Goal: Task Accomplishment & Management: Use online tool/utility

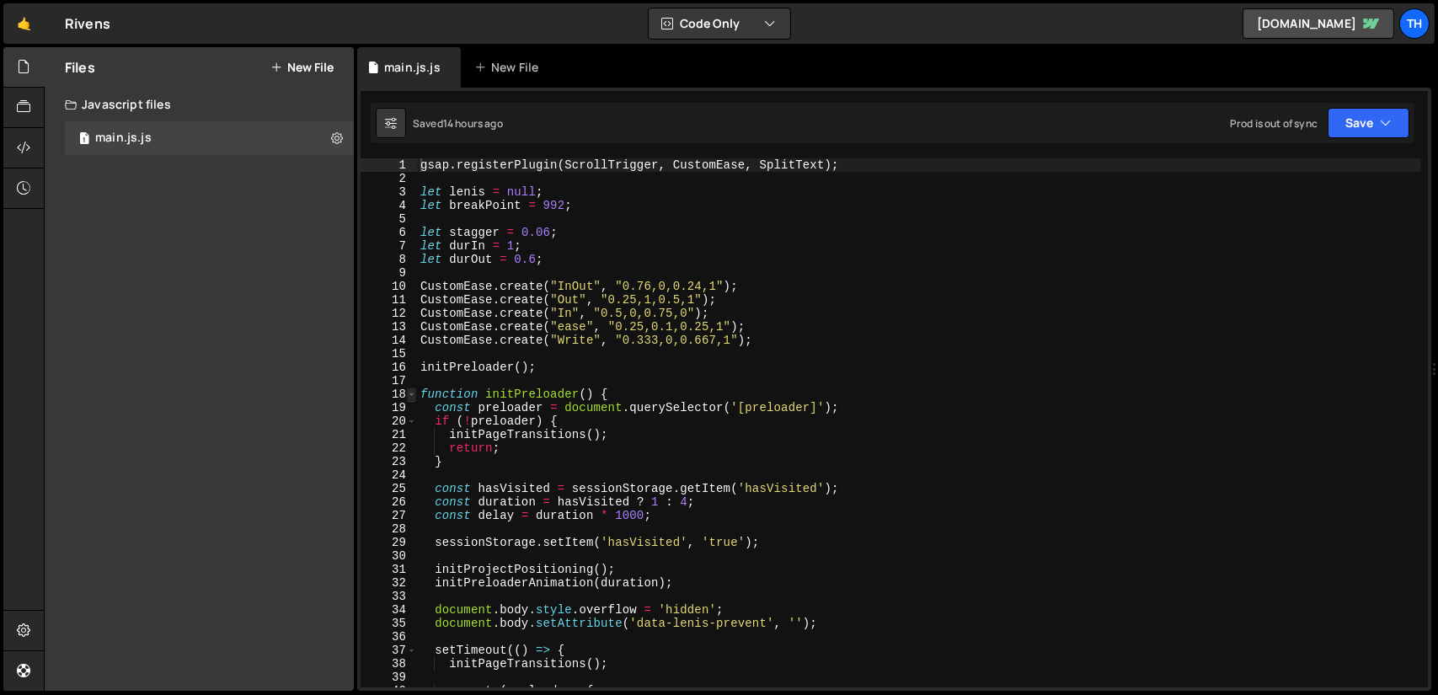
click at [413, 395] on span at bounding box center [411, 394] width 9 height 13
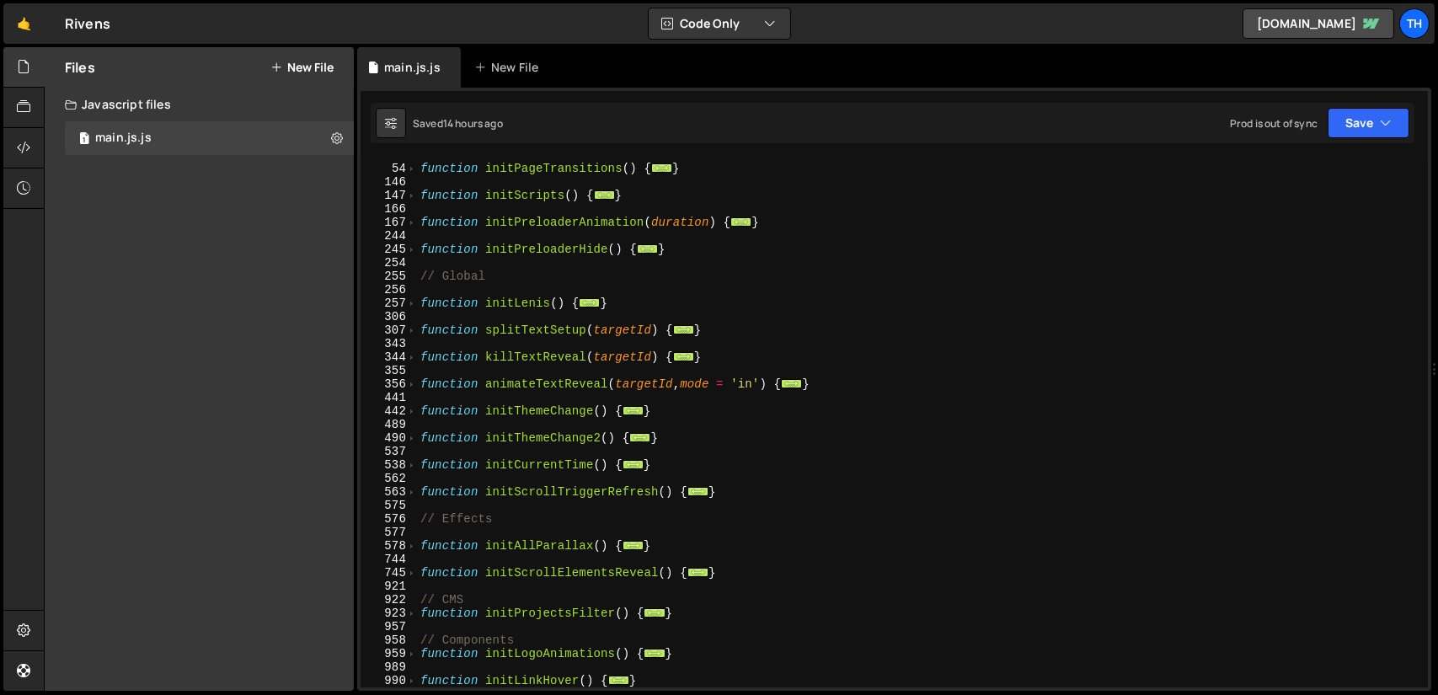
scroll to position [455, 0]
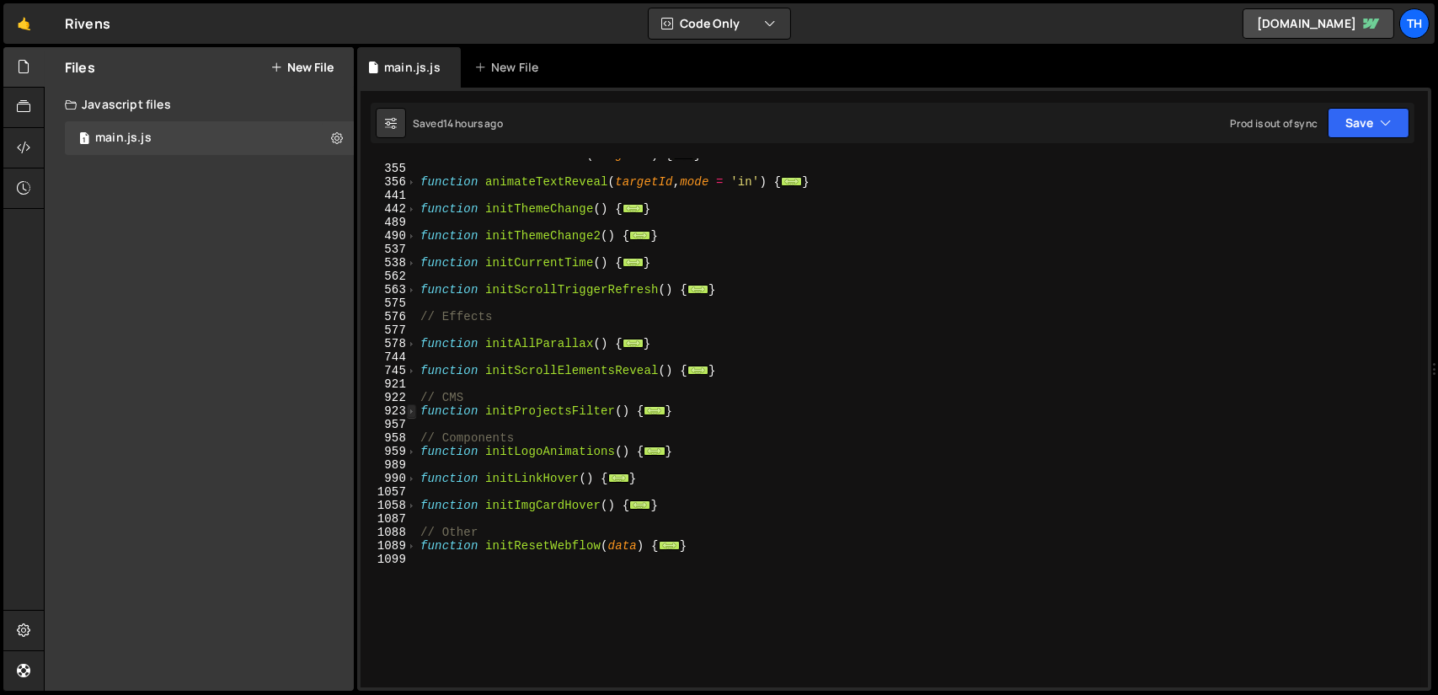
click at [408, 411] on span at bounding box center [411, 410] width 9 height 13
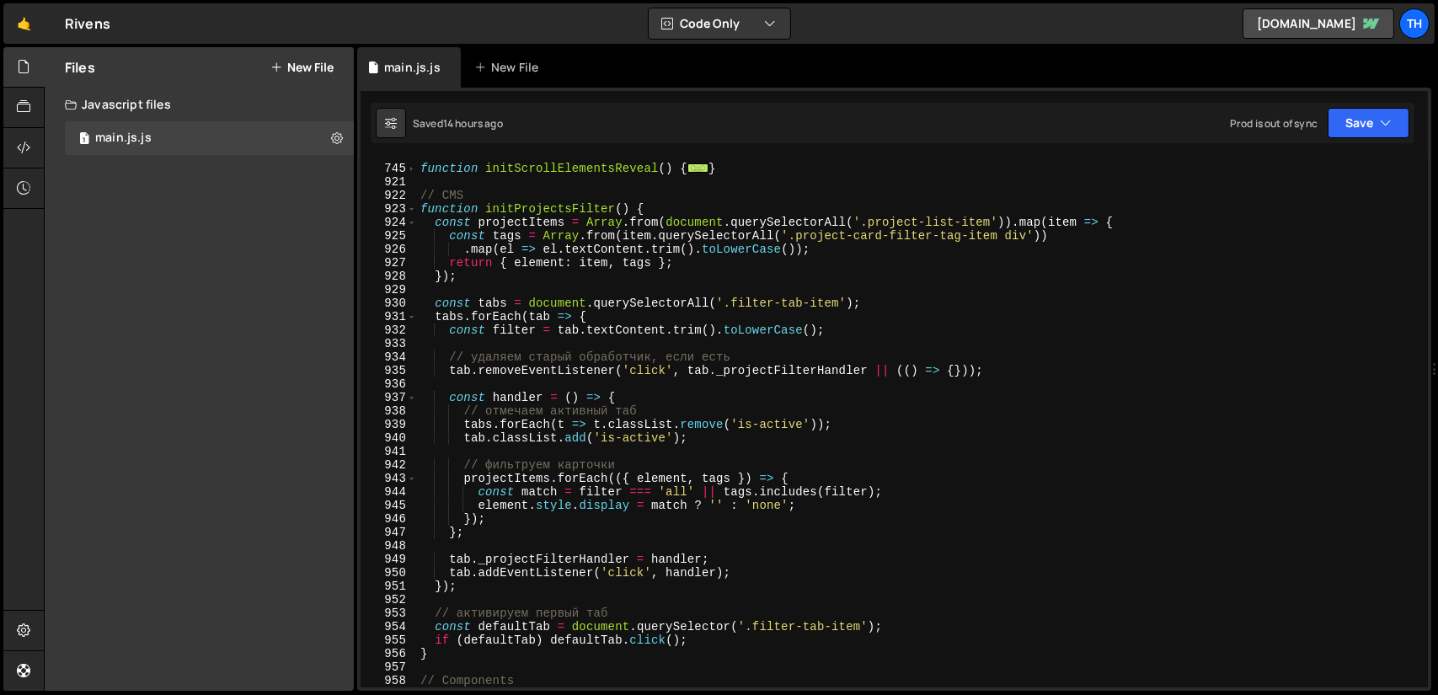
scroll to position [657, 0]
drag, startPoint x: 852, startPoint y: 222, endPoint x: 974, endPoint y: 220, distance: 122.2
click at [974, 220] on div "function initScrollElementsReveal ( ) { ... } // CMS function initProjectsFilte…" at bounding box center [919, 426] width 1004 height 556
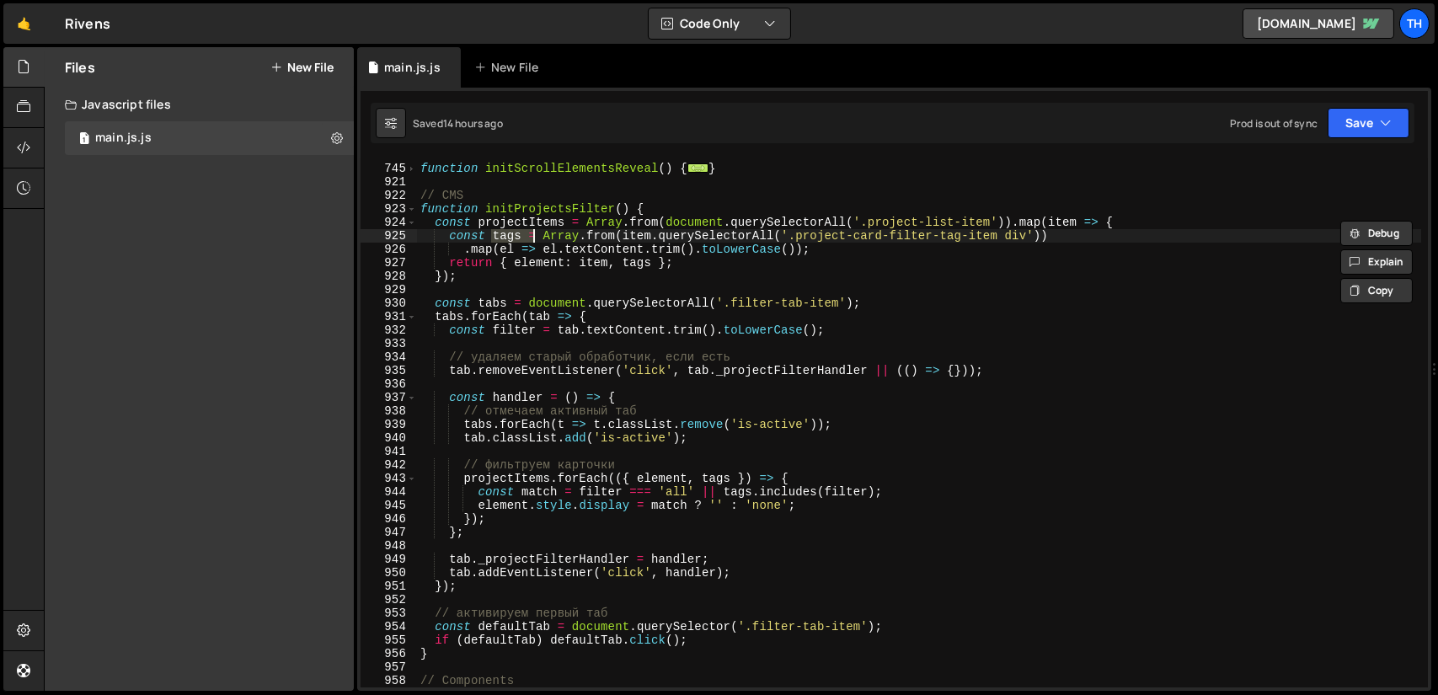
drag, startPoint x: 489, startPoint y: 233, endPoint x: 532, endPoint y: 230, distance: 43.0
click at [532, 230] on div "function initScrollElementsReveal ( ) { ... } // CMS function initProjectsFilte…" at bounding box center [919, 426] width 1004 height 556
drag, startPoint x: 786, startPoint y: 237, endPoint x: 998, endPoint y: 237, distance: 211.5
click at [998, 237] on div "function initScrollElementsReveal ( ) { ... } // CMS function initProjectsFilte…" at bounding box center [919, 426] width 1004 height 556
drag, startPoint x: 613, startPoint y: 233, endPoint x: 790, endPoint y: 233, distance: 176.1
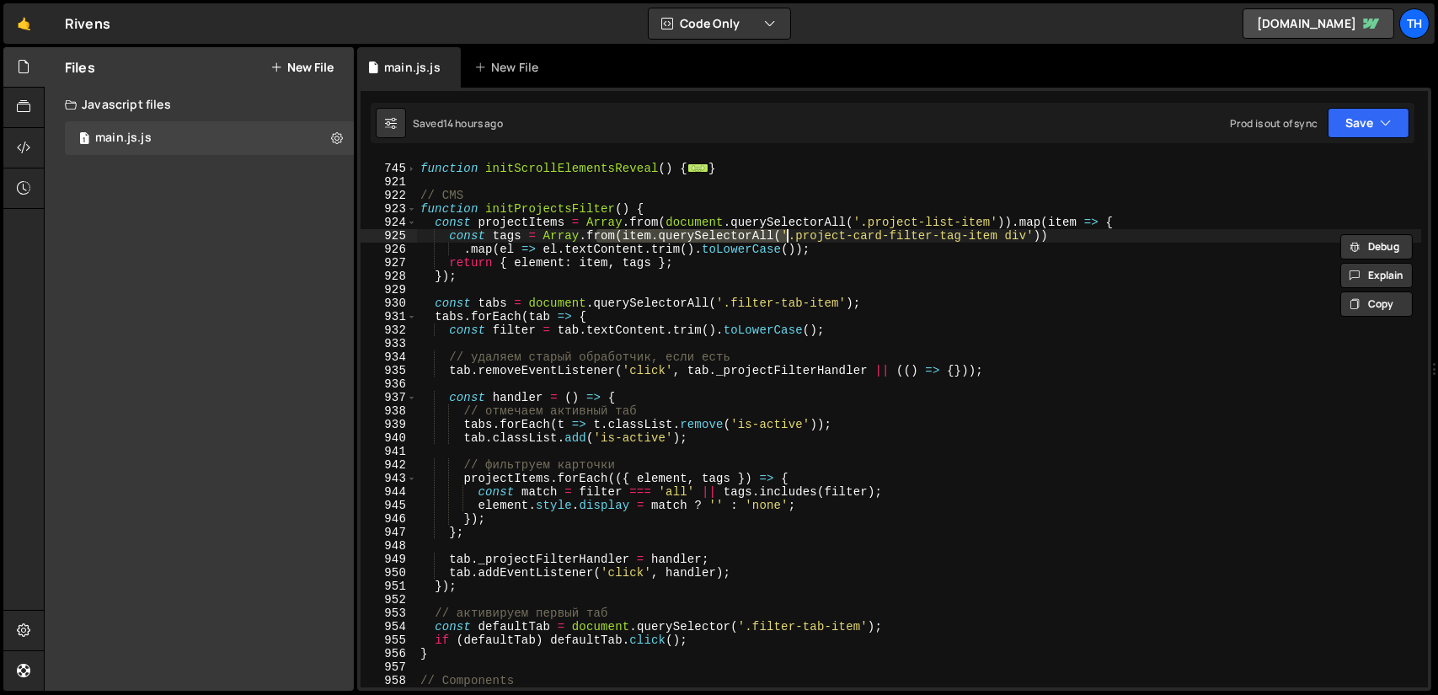
click at [790, 233] on div "function initScrollElementsReveal ( ) { ... } // CMS function initProjectsFilte…" at bounding box center [919, 426] width 1004 height 556
drag, startPoint x: 1011, startPoint y: 237, endPoint x: 778, endPoint y: 236, distance: 233.4
click at [778, 236] on div "function initScrollElementsReveal ( ) { ... } // CMS function initProjectsFilte…" at bounding box center [919, 426] width 1004 height 556
click at [890, 281] on div "function initScrollElementsReveal ( ) { ... } // CMS function initProjectsFilte…" at bounding box center [919, 426] width 1004 height 556
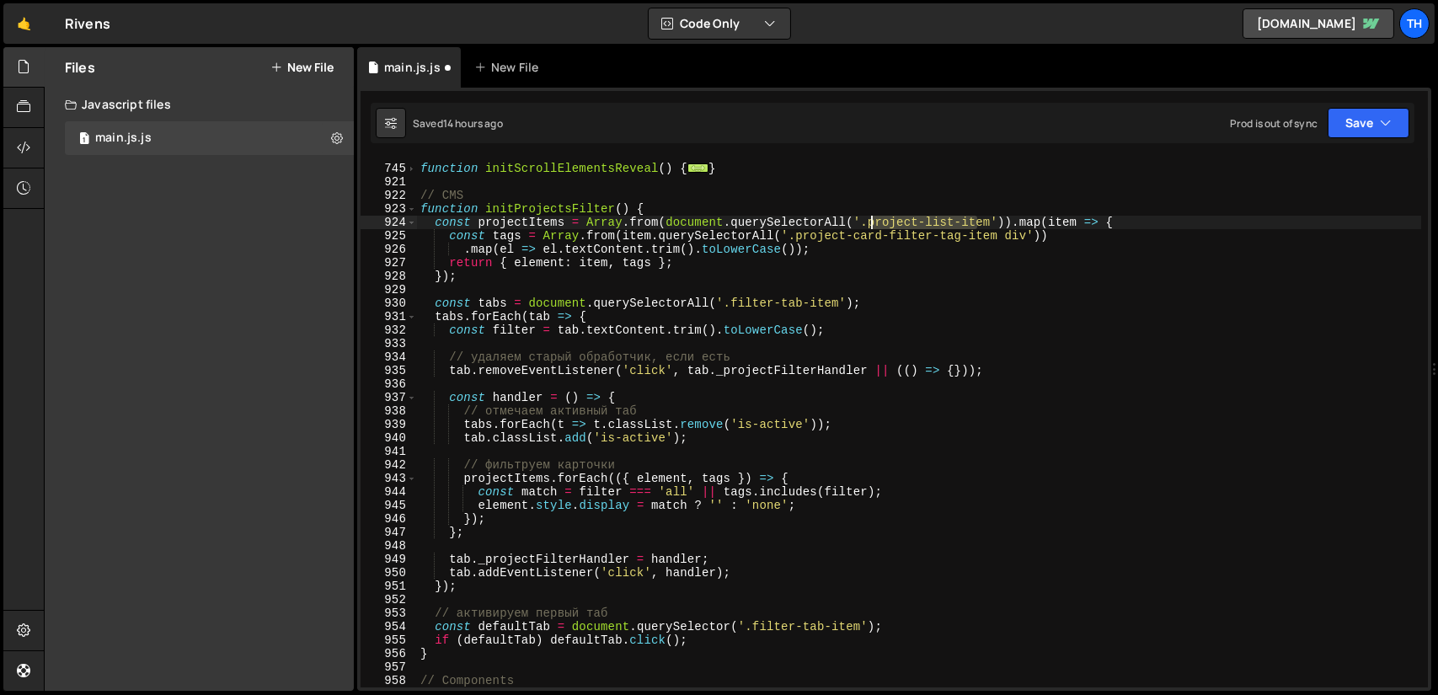
drag, startPoint x: 980, startPoint y: 221, endPoint x: 870, endPoint y: 221, distance: 110.4
click at [870, 221] on div "function initScrollElementsReveal ( ) { ... } // CMS function initProjectsFilte…" at bounding box center [919, 426] width 1004 height 556
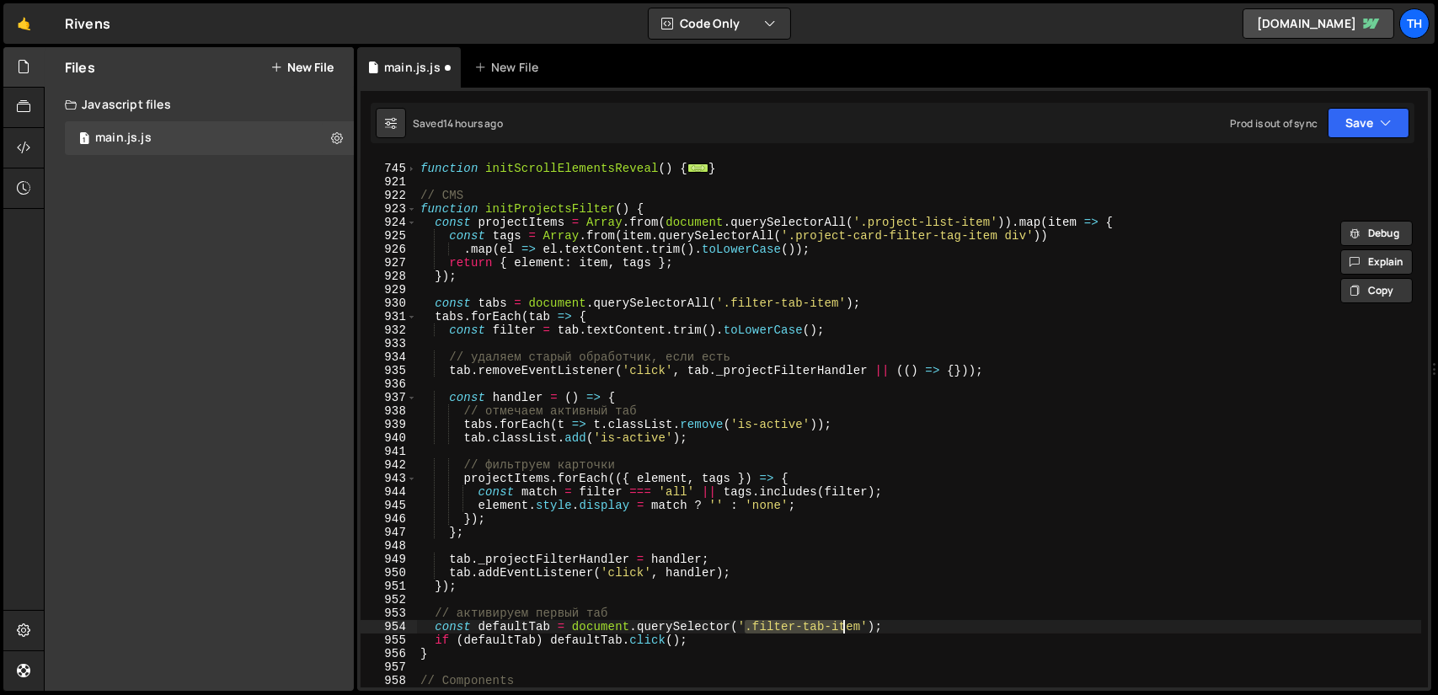
drag, startPoint x: 745, startPoint y: 628, endPoint x: 847, endPoint y: 631, distance: 102.0
click at [847, 631] on div "function initScrollElementsReveal ( ) { ... } // CMS function initProjectsFilte…" at bounding box center [919, 426] width 1004 height 556
click at [702, 495] on div "function initScrollElementsReveal ( ) { ... } // CMS function initProjectsFilte…" at bounding box center [919, 426] width 1004 height 556
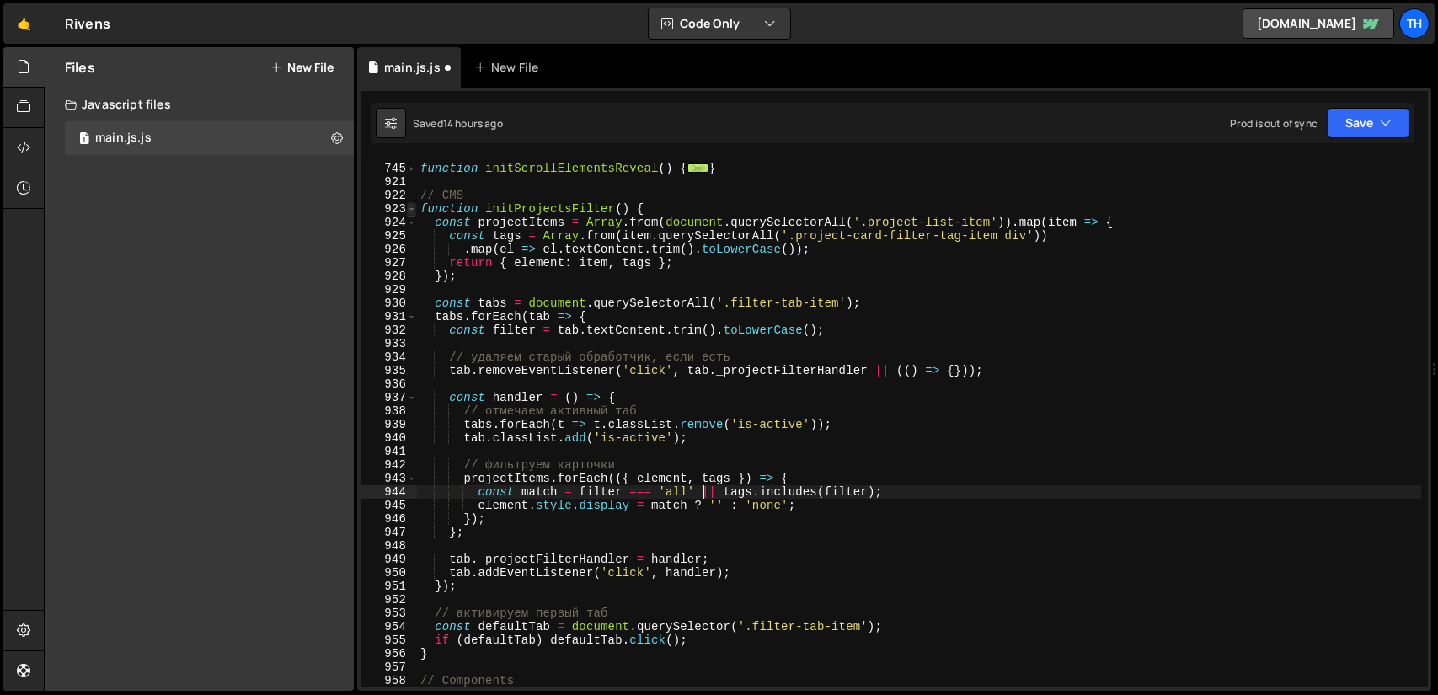
click at [415, 212] on span at bounding box center [411, 208] width 9 height 13
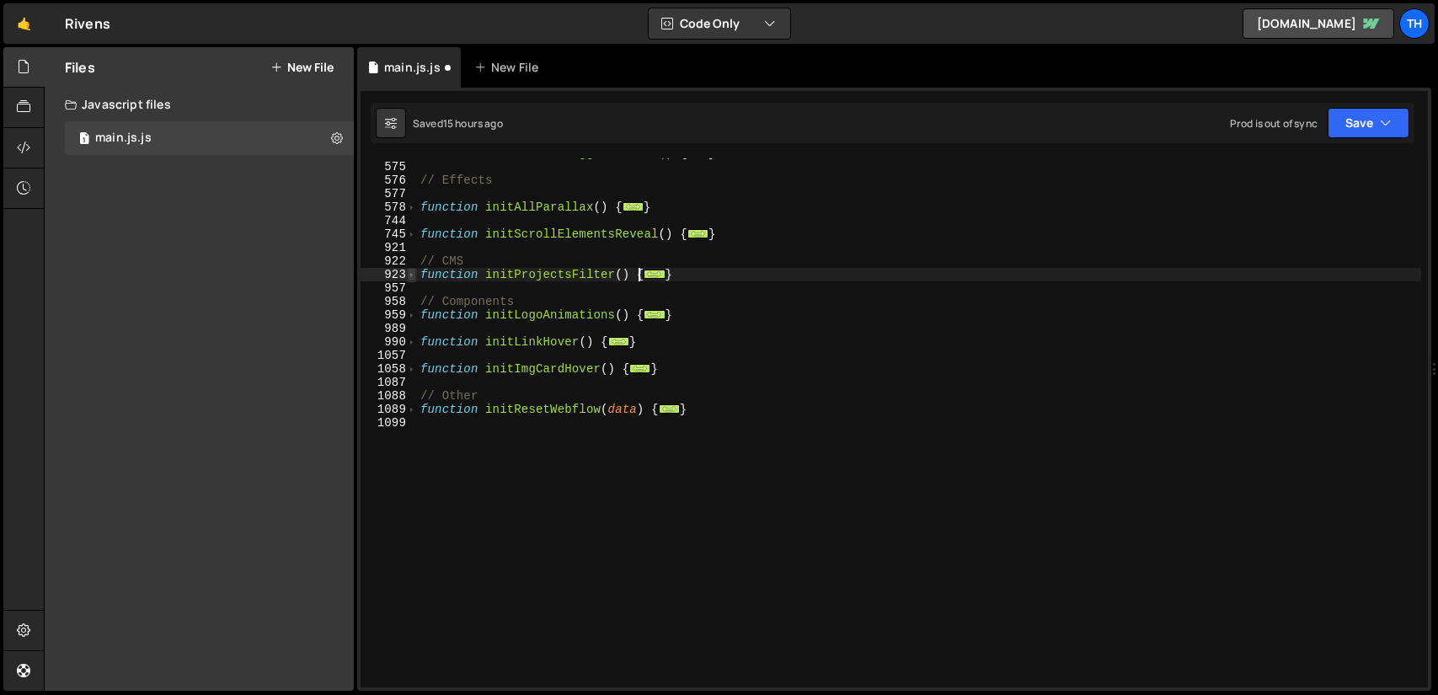
click at [412, 277] on span at bounding box center [411, 274] width 9 height 13
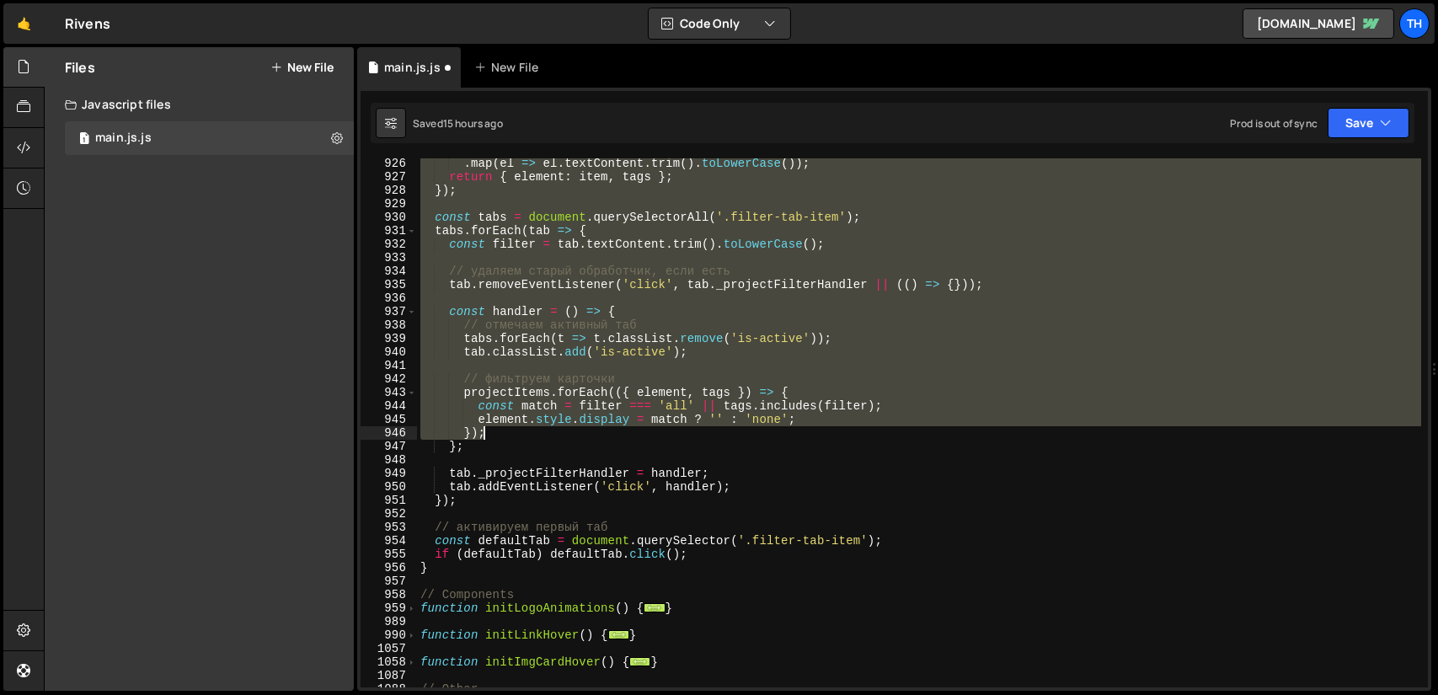
scroll to position [794, 0]
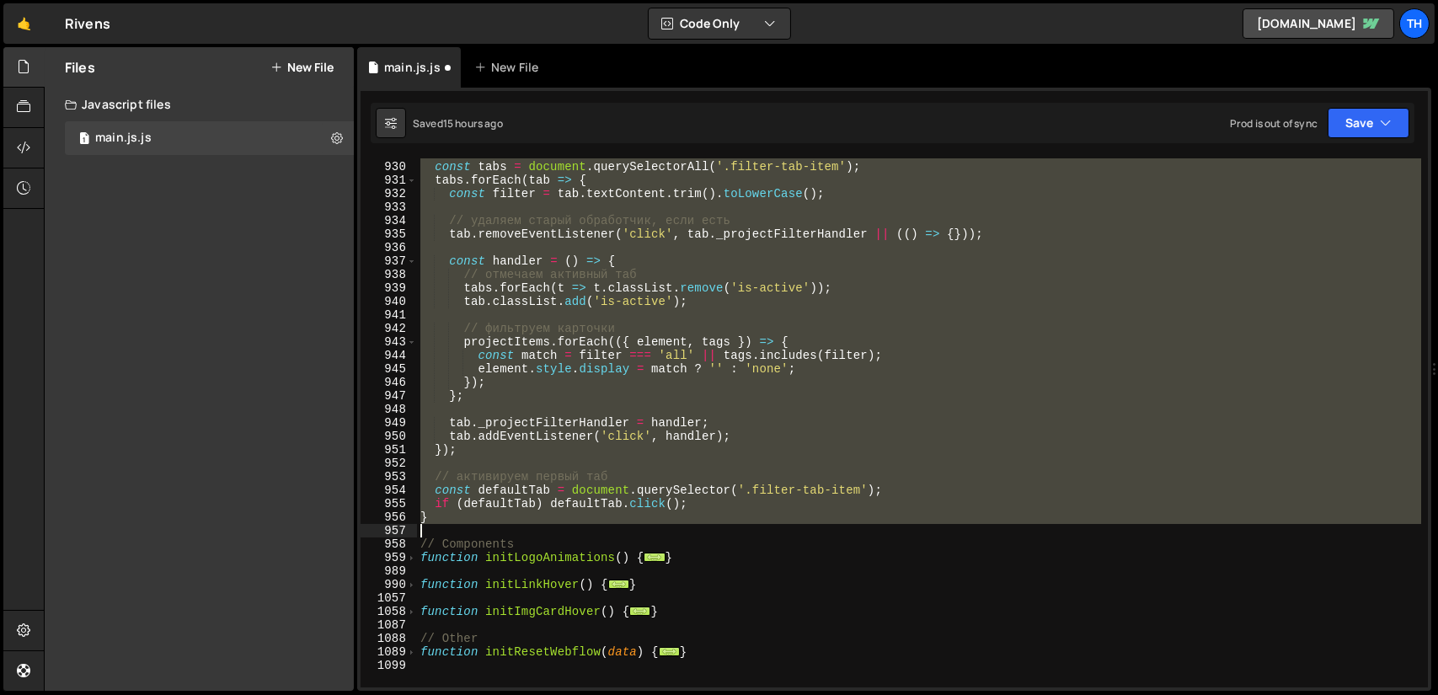
drag, startPoint x: 419, startPoint y: 274, endPoint x: 683, endPoint y: 524, distance: 364.2
click at [683, 524] on div "const tabs = document . querySelectorAll ( '.filter-tab-item' ) ; tabs . forEac…" at bounding box center [919, 425] width 1004 height 556
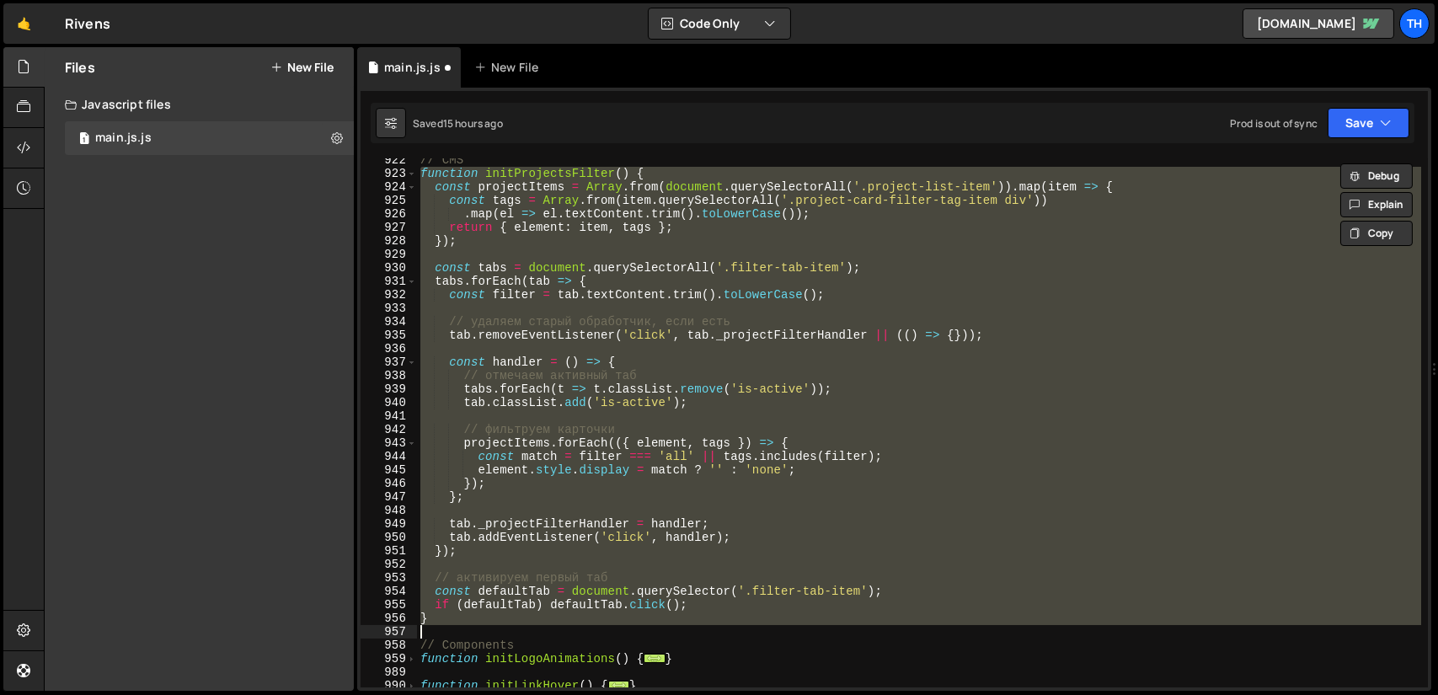
scroll to position [642, 0]
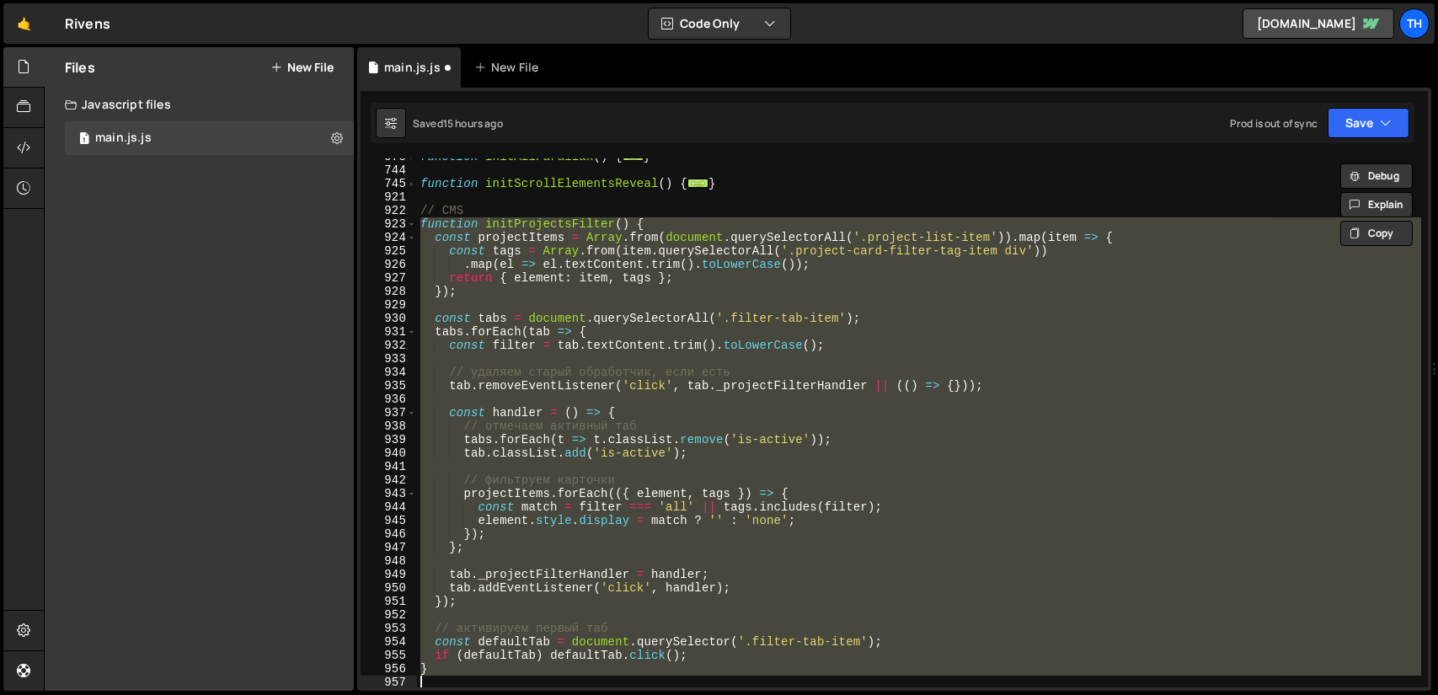
click at [522, 253] on div "function initAllParallax ( ) { ... } function initScrollElementsReveal ( ) { ..…" at bounding box center [919, 422] width 1004 height 529
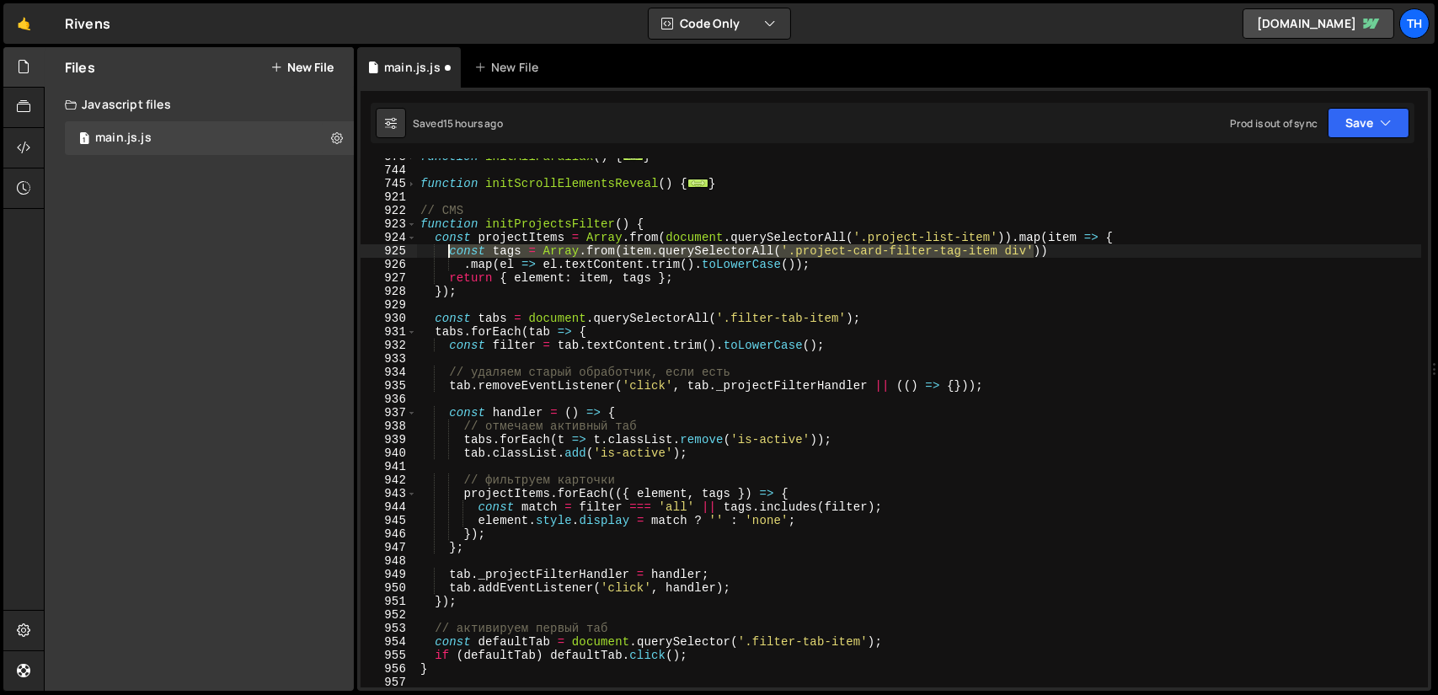
drag, startPoint x: 1044, startPoint y: 250, endPoint x: 447, endPoint y: 249, distance: 597.4
click at [447, 249] on div "function initAllParallax ( ) { ... } function initScrollElementsReveal ( ) { ..…" at bounding box center [919, 428] width 1004 height 556
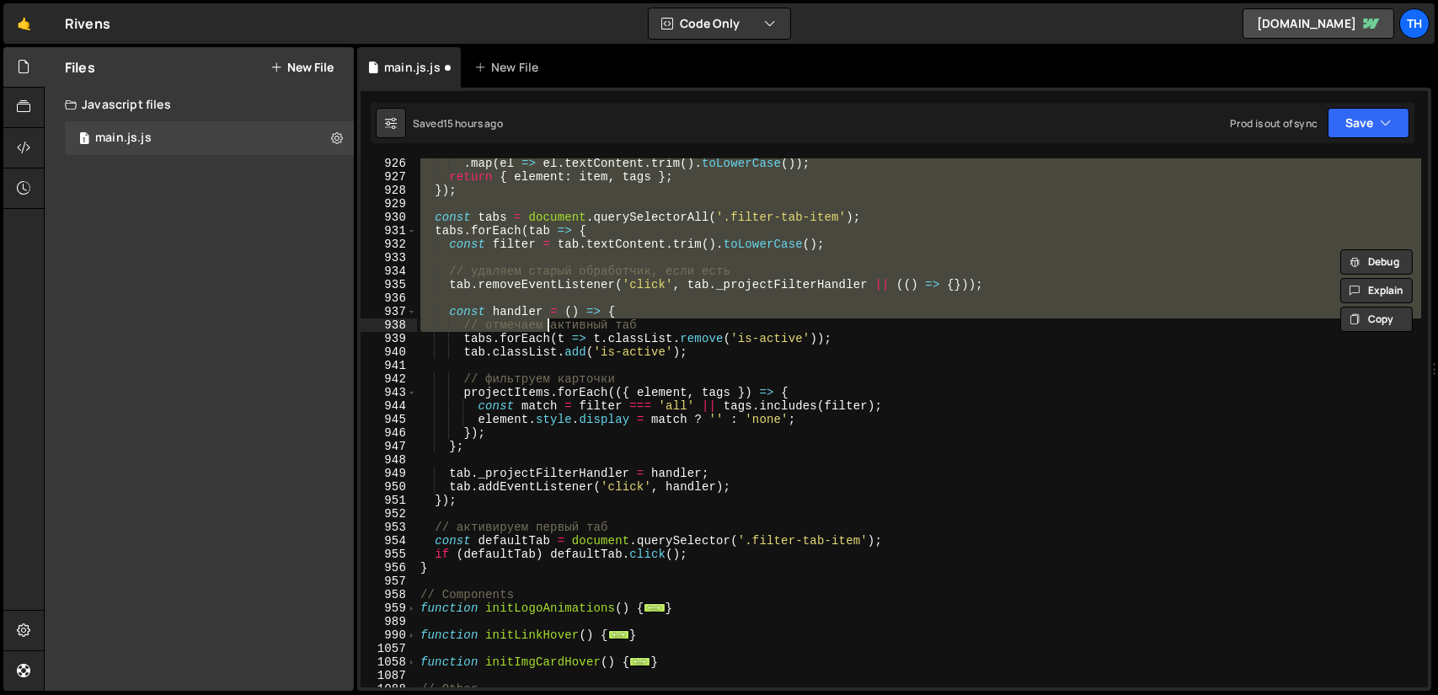
scroll to position [743, 0]
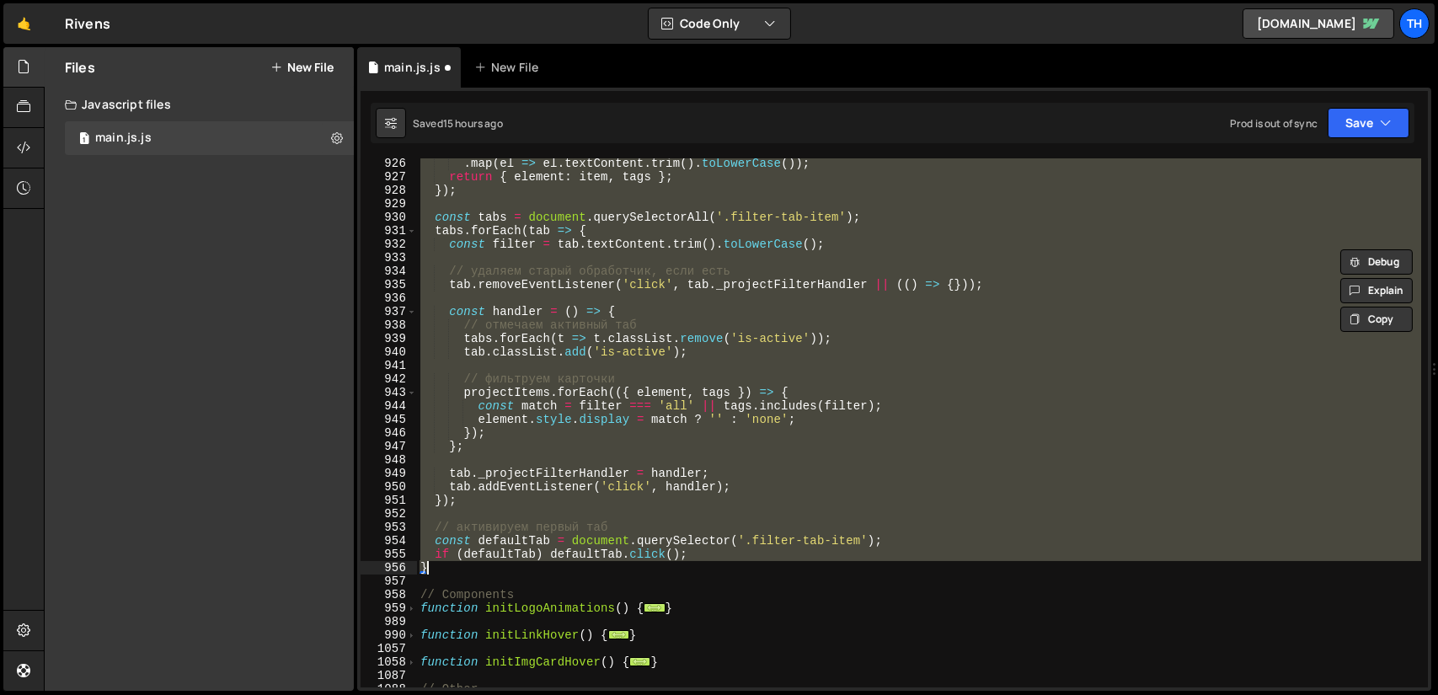
drag, startPoint x: 423, startPoint y: 222, endPoint x: 554, endPoint y: 570, distance: 372.8
click at [554, 570] on div ". map ( el => el . textContent . trim ( ) . toLowerCase ( )) ; return { element…" at bounding box center [919, 435] width 1004 height 556
paste textarea "</script>"
type textarea "</script>"
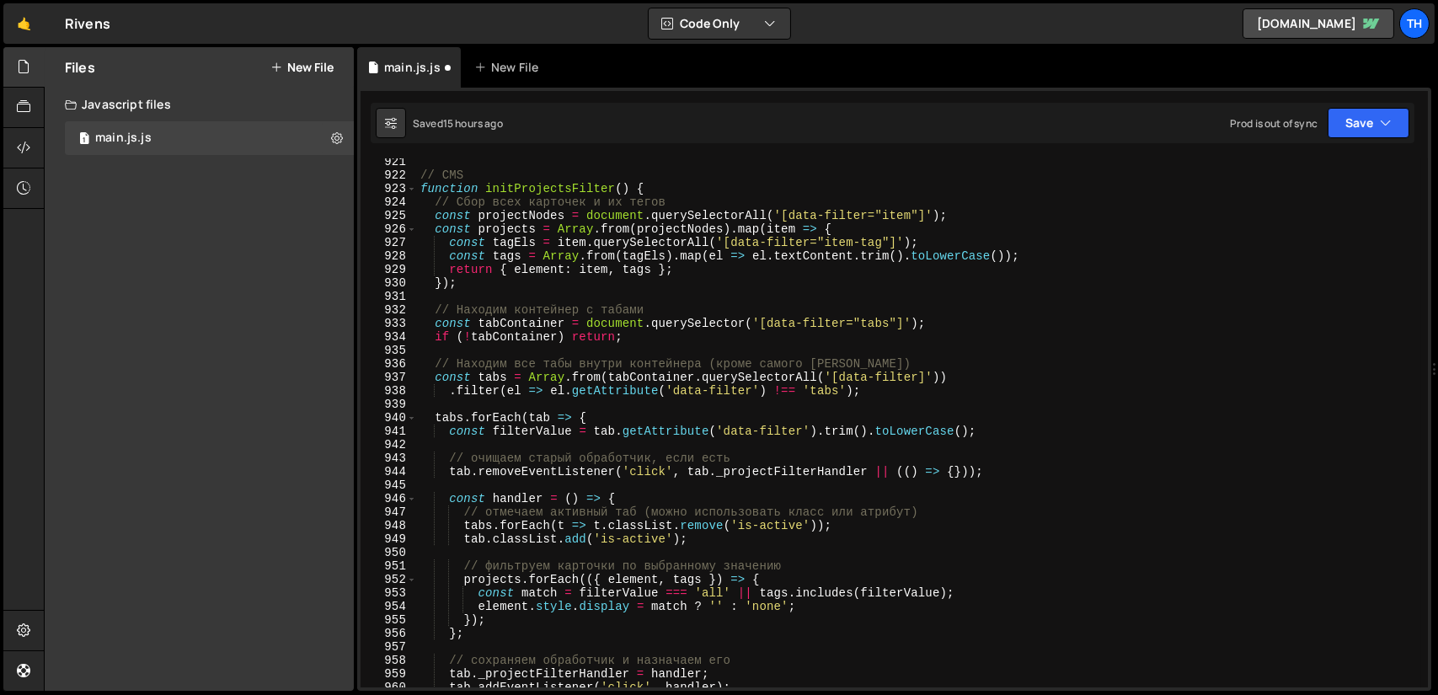
scroll to position [930, 0]
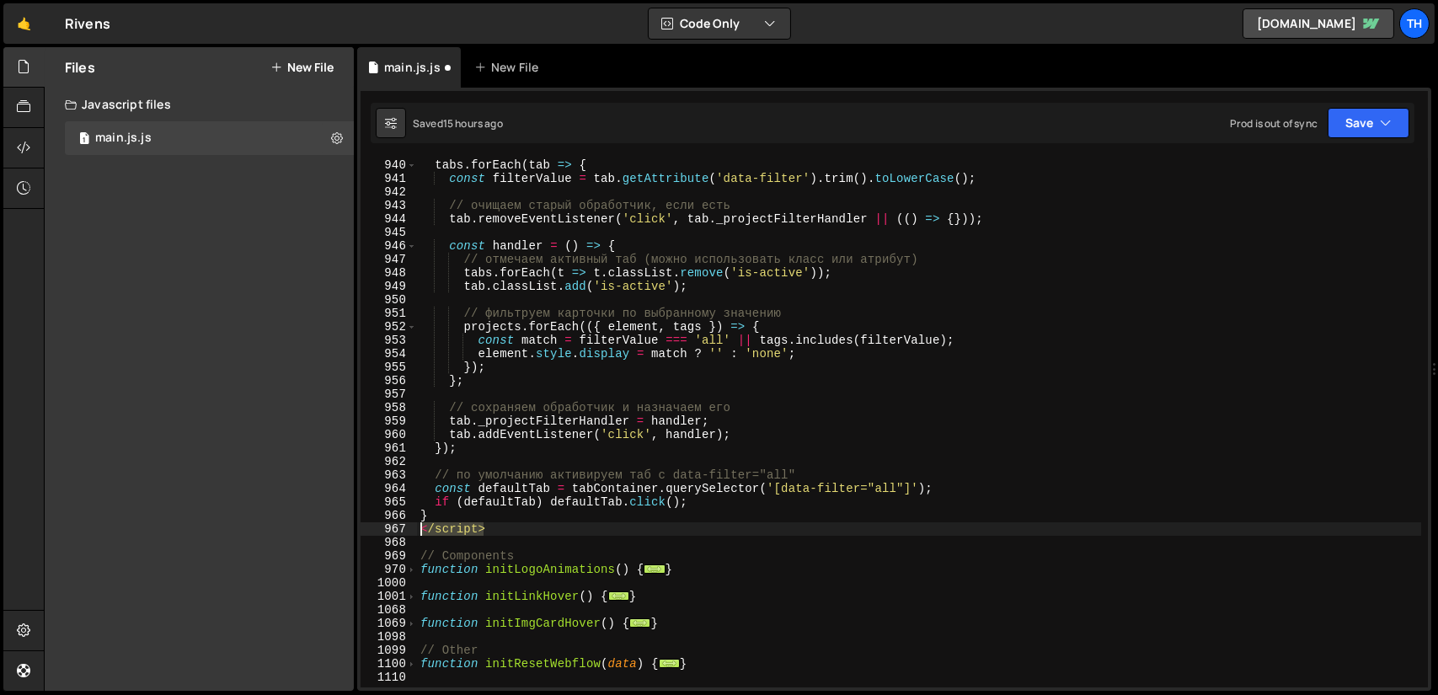
drag, startPoint x: 509, startPoint y: 525, endPoint x: 421, endPoint y: 532, distance: 87.9
click at [421, 532] on div "tabs . forEach ( tab => { const filterValue = tab . getAttribute ( 'data-filter…" at bounding box center [919, 436] width 1004 height 556
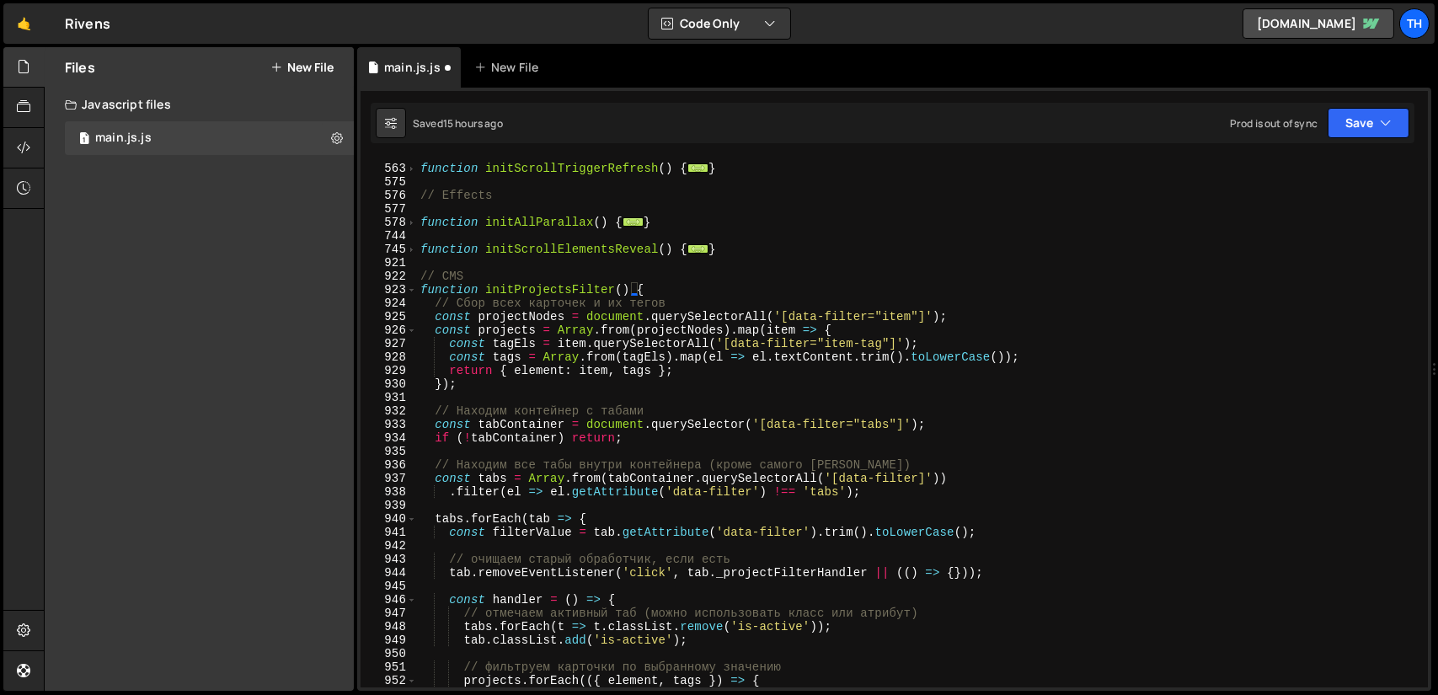
scroll to position [576, 0]
drag, startPoint x: 753, startPoint y: 424, endPoint x: 865, endPoint y: 422, distance: 112.1
click at [865, 422] on div "function initScrollTriggerRefresh ( ) { ... } // Effects function initAllParall…" at bounding box center [919, 426] width 1004 height 556
click at [819, 421] on div "function initScrollTriggerRefresh ( ) { ... } // Effects function initAllParall…" at bounding box center [919, 422] width 1004 height 529
drag, startPoint x: 761, startPoint y: 424, endPoint x: 837, endPoint y: 423, distance: 75.8
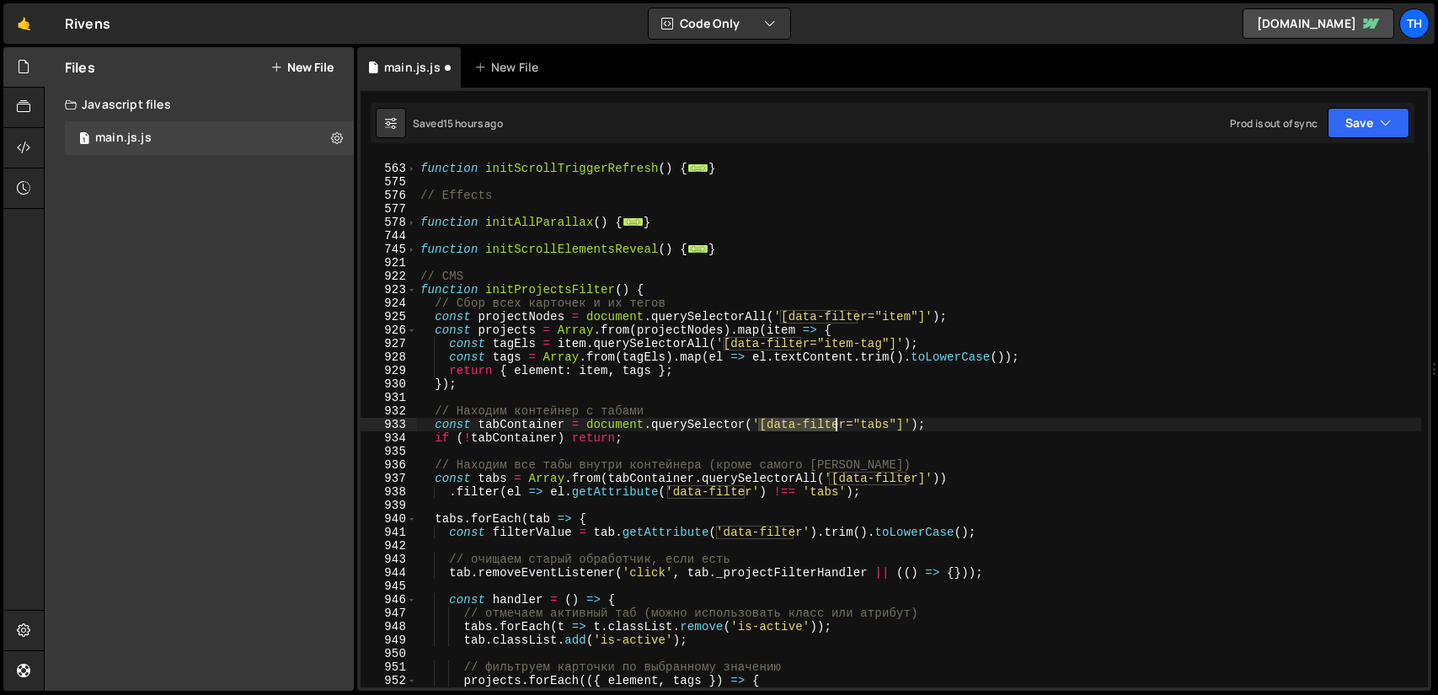
click at [837, 423] on div "function initScrollTriggerRefresh ( ) { ... } // Effects function initAllParall…" at bounding box center [919, 426] width 1004 height 556
click at [854, 425] on div "function initScrollTriggerRefresh ( ) { ... } // Effects function initAllParall…" at bounding box center [919, 426] width 1004 height 556
click at [1362, 115] on button "Save" at bounding box center [1369, 123] width 82 height 30
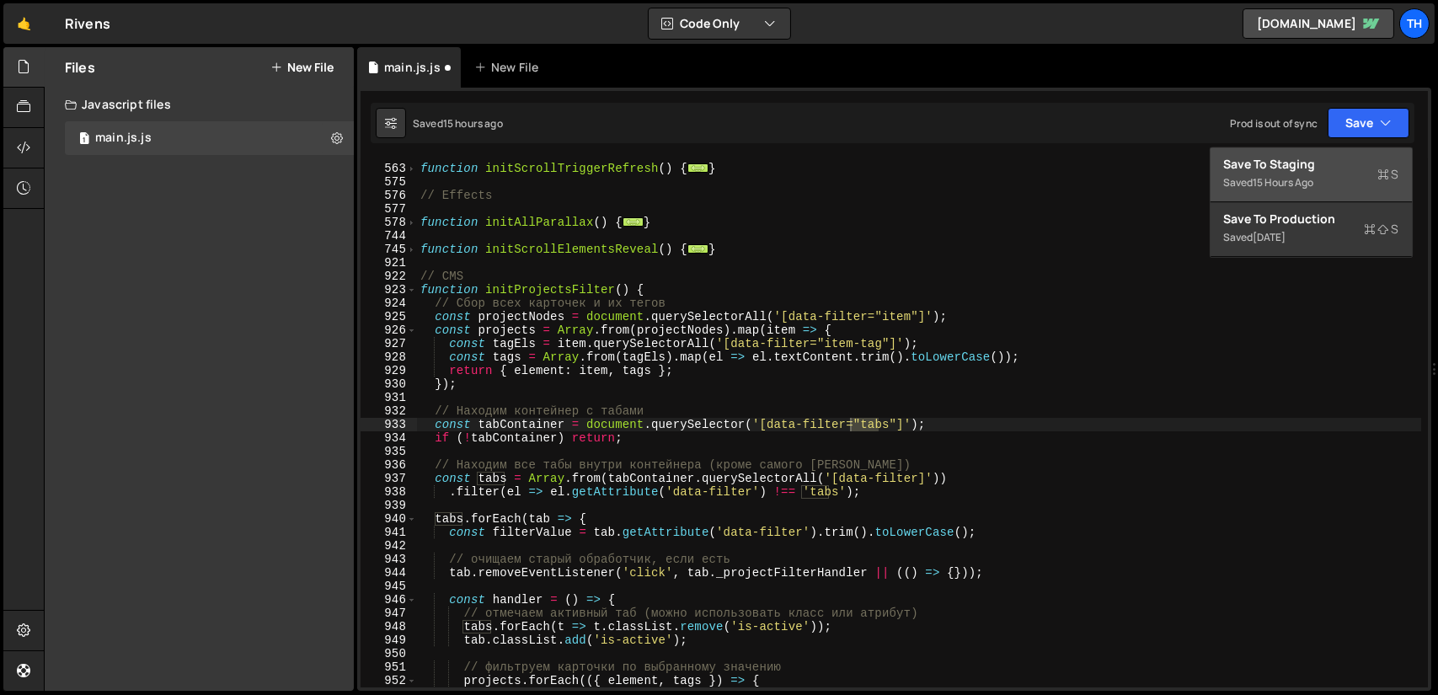
click at [1306, 177] on div "15 hours ago" at bounding box center [1284, 182] width 61 height 14
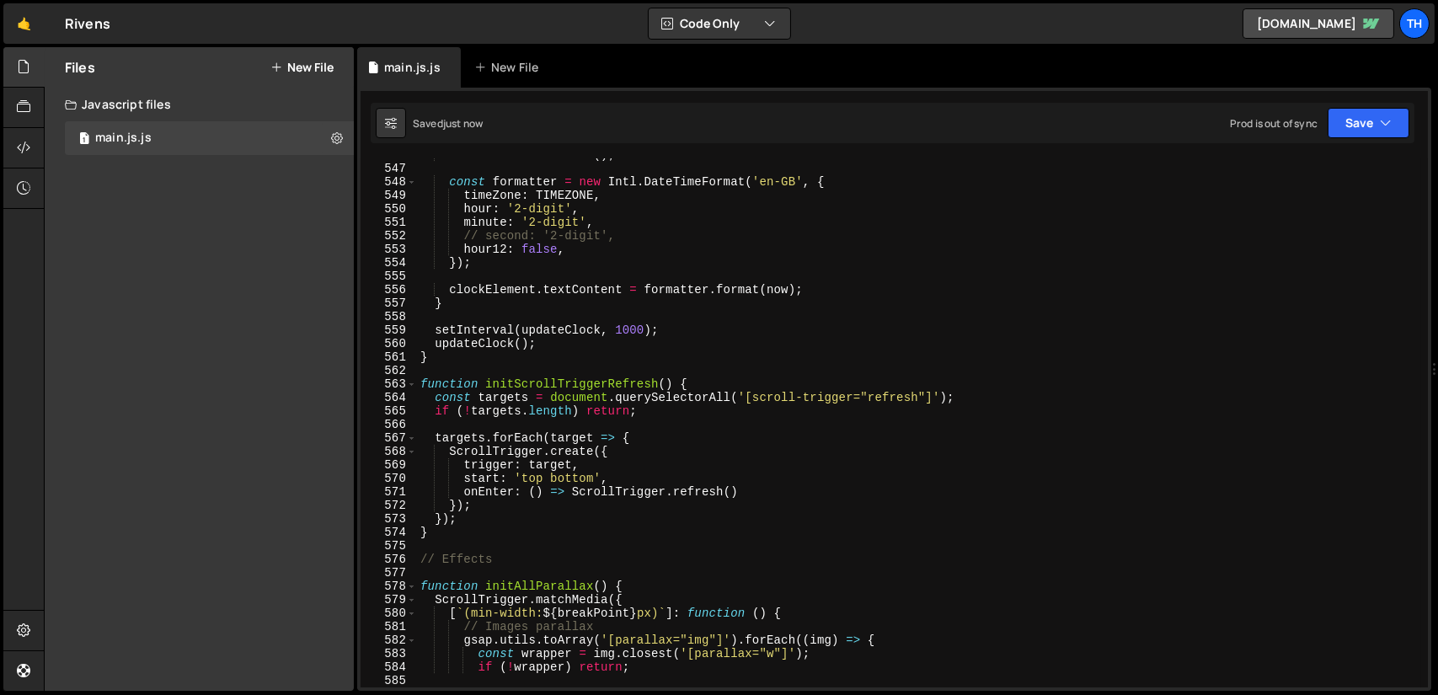
scroll to position [7169, 0]
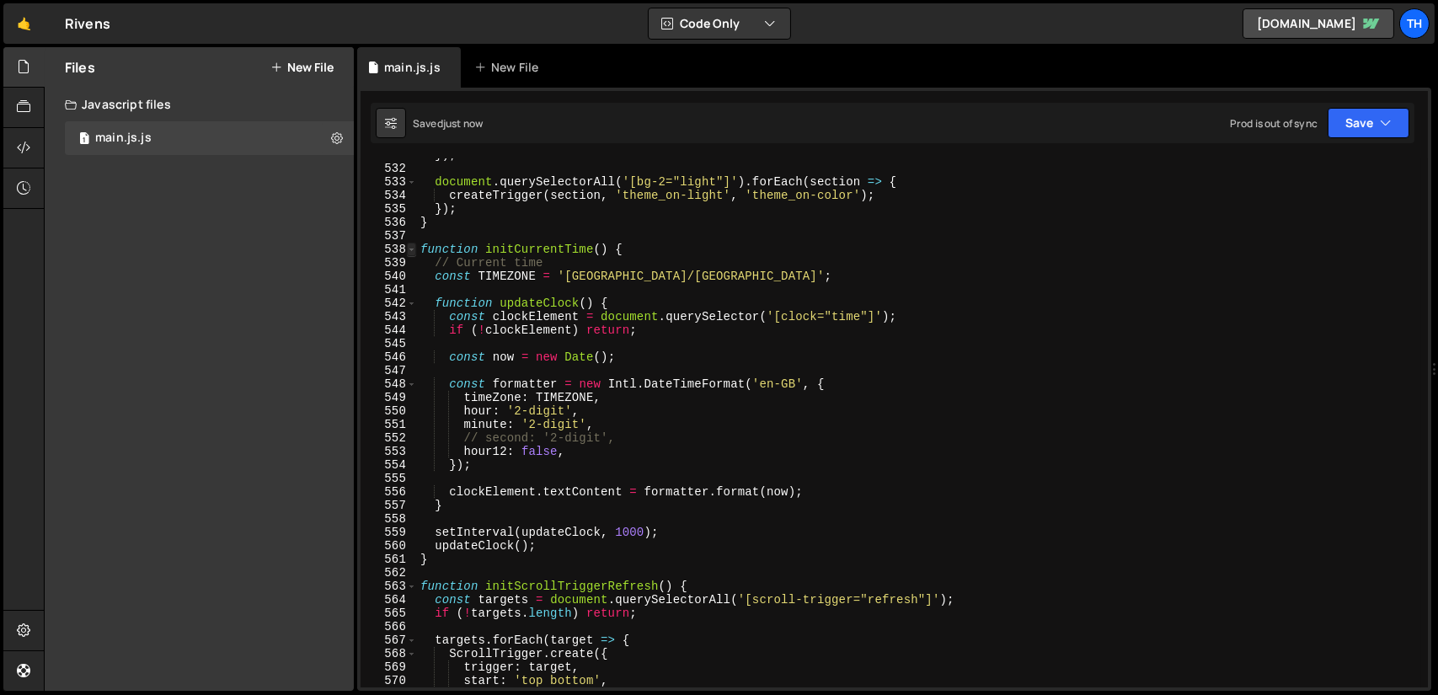
click at [415, 250] on span at bounding box center [411, 249] width 9 height 13
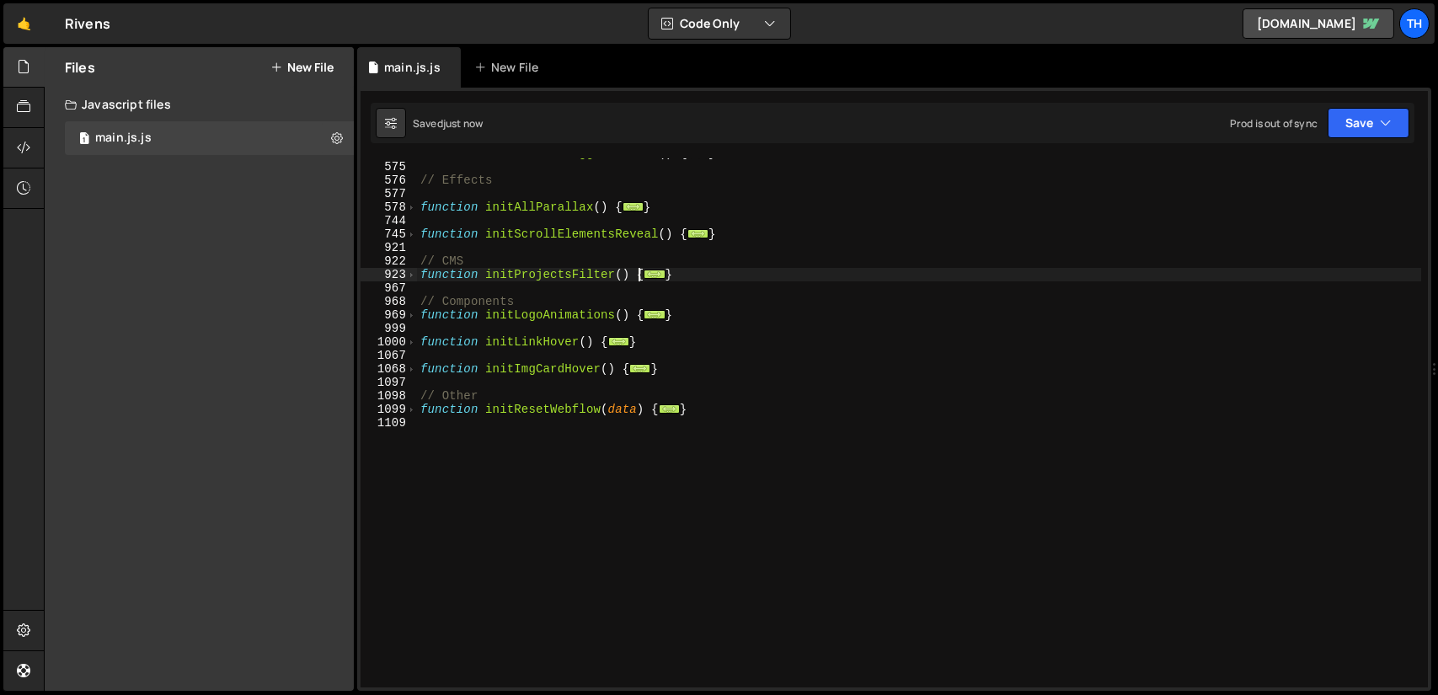
scroll to position [592, 0]
click at [410, 274] on span at bounding box center [411, 274] width 9 height 13
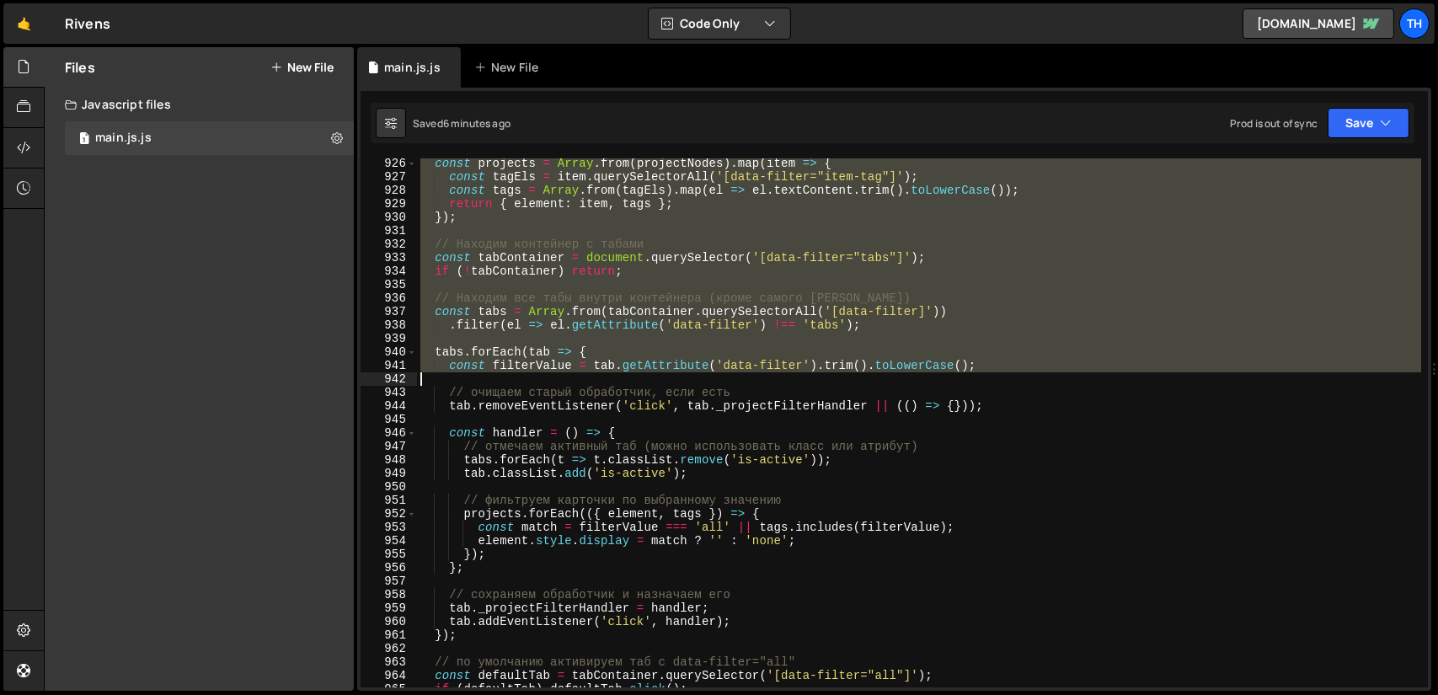
scroll to position [895, 0]
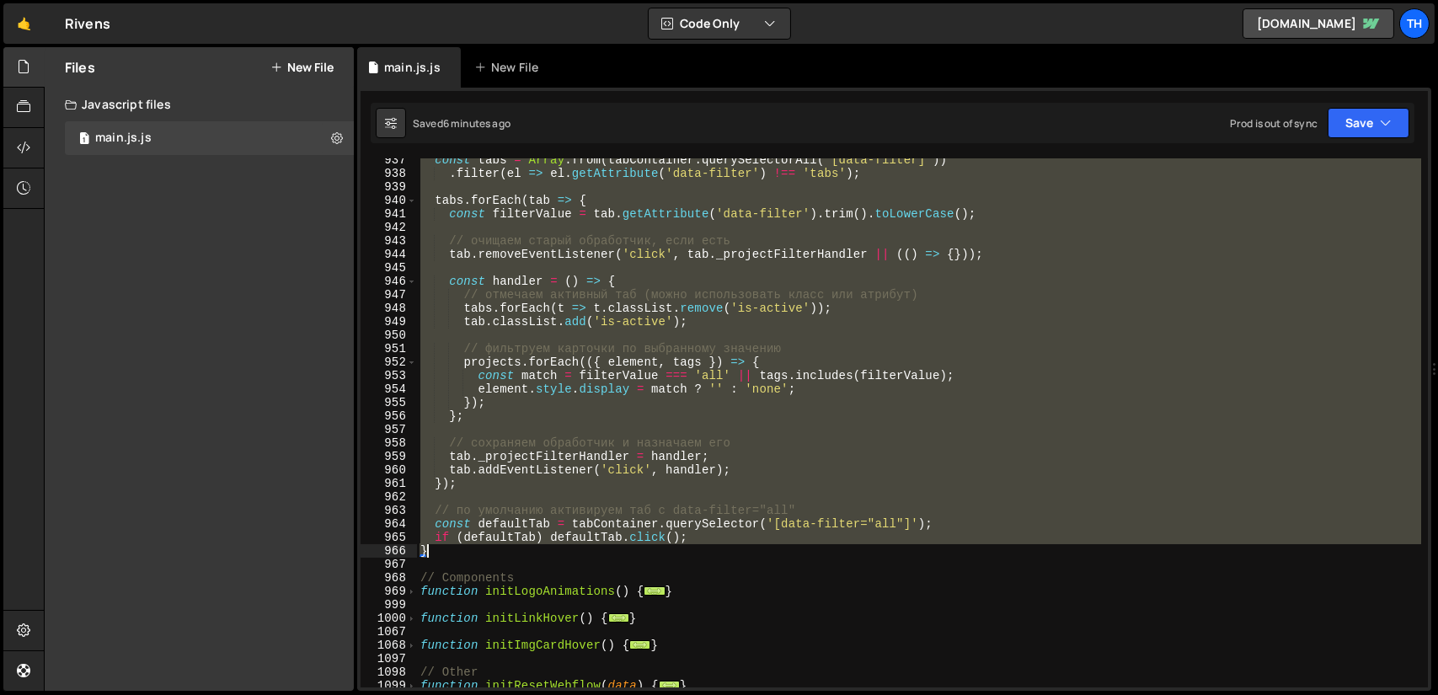
drag, startPoint x: 419, startPoint y: 273, endPoint x: 672, endPoint y: 548, distance: 373.3
click at [672, 548] on div "const tabs = Array . from ( tabContainer . querySelectorAll ( '[data-filter]' )…" at bounding box center [919, 431] width 1004 height 556
click at [668, 508] on div "const tabs = Array . from ( tabContainer . querySelectorAll ( '[data-filter]' )…" at bounding box center [919, 422] width 1004 height 529
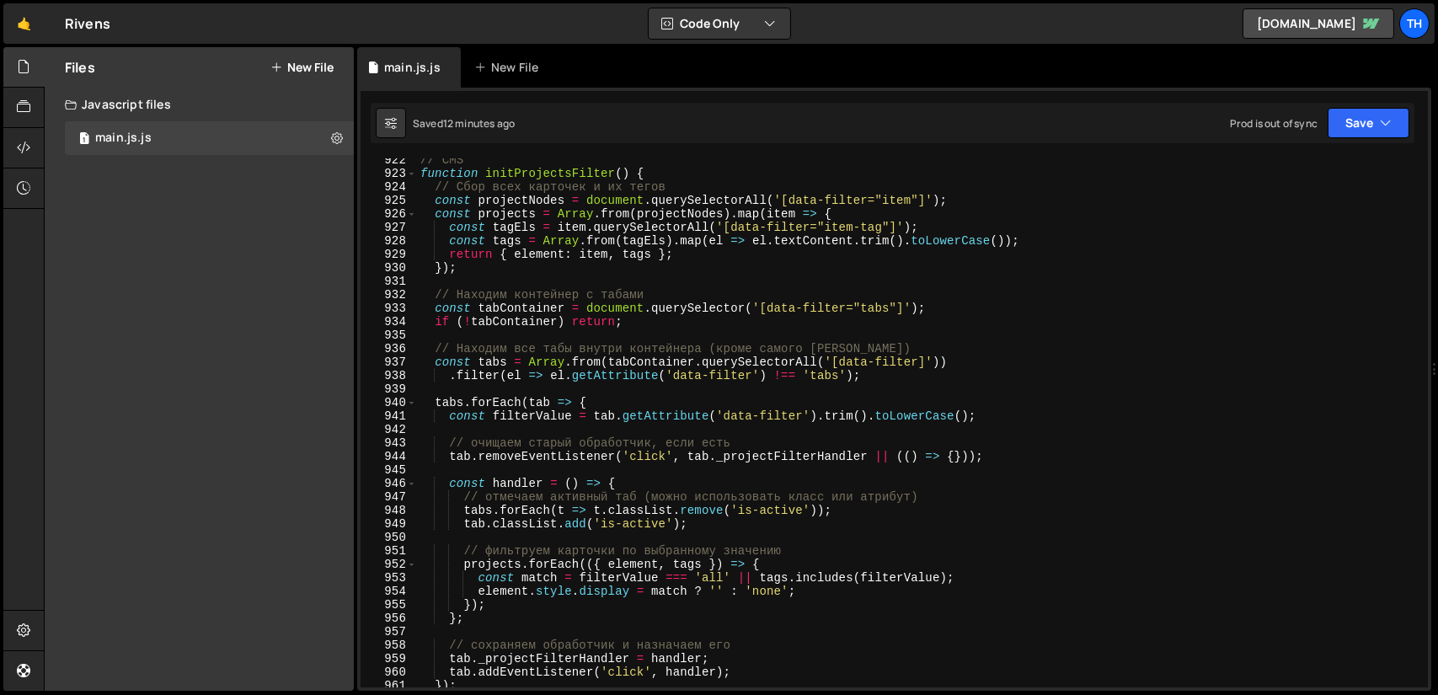
scroll to position [693, 0]
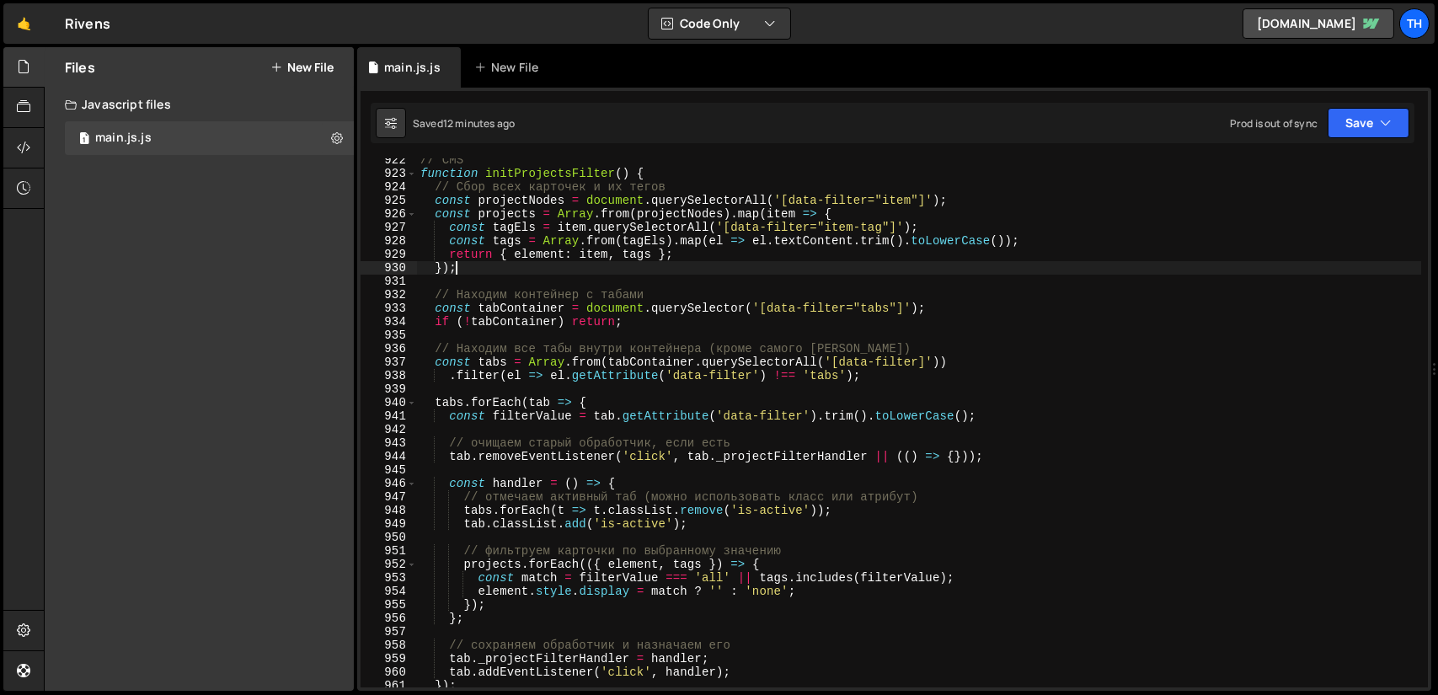
click at [616, 274] on div "// CMS function initProjectsFilter ( ) { // Сбор всех карточек и их тегов const…" at bounding box center [919, 431] width 1004 height 556
type textarea "});"
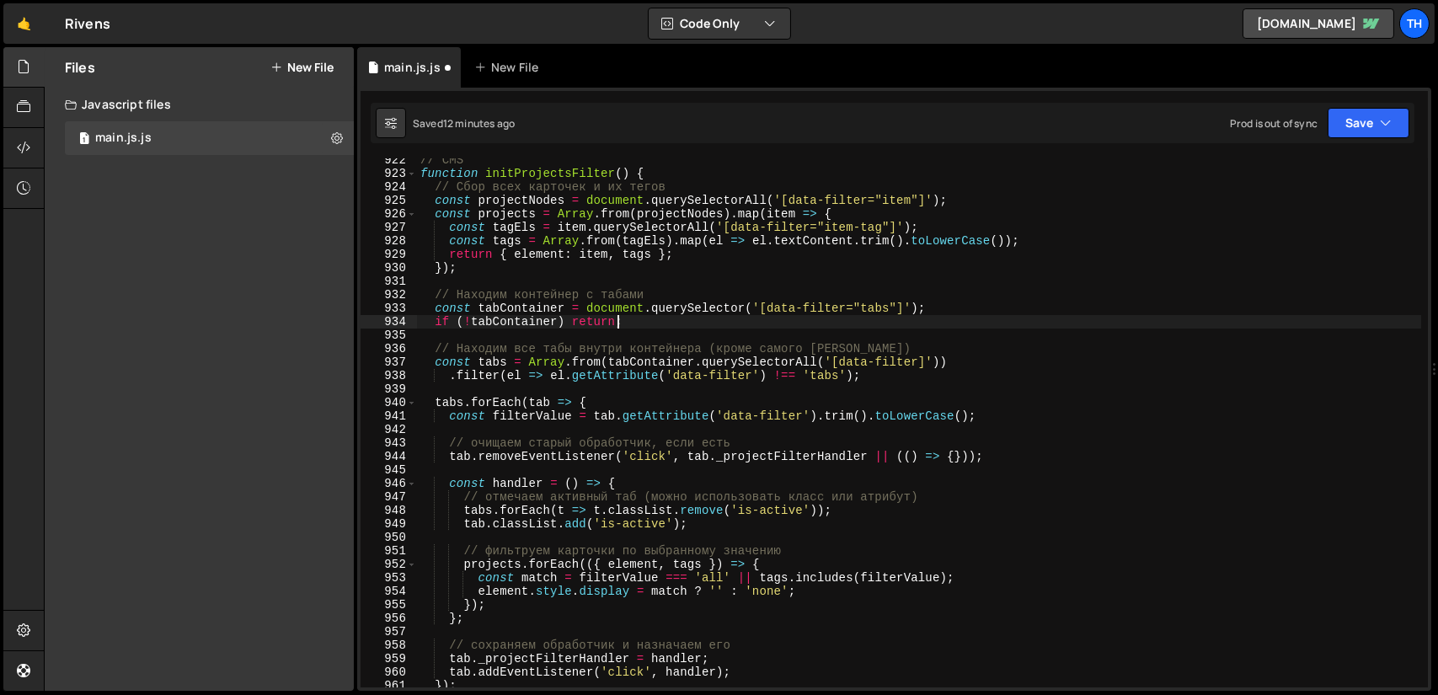
click at [650, 321] on div "// CMS function initProjectsFilter ( ) { // Сбор всех карточек и их тегов const…" at bounding box center [919, 431] width 1004 height 556
type textarea "if (!tabContainer) return;"
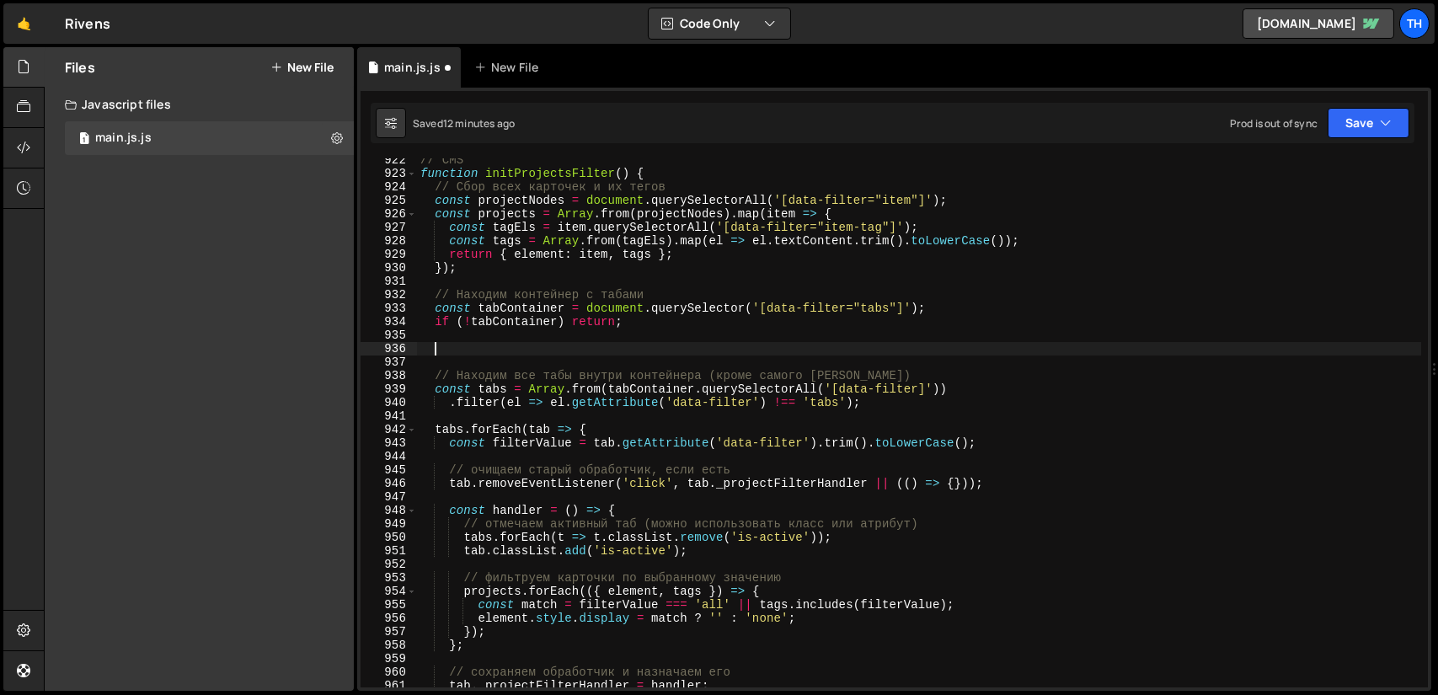
paste textarea "}"
type textarea "}"
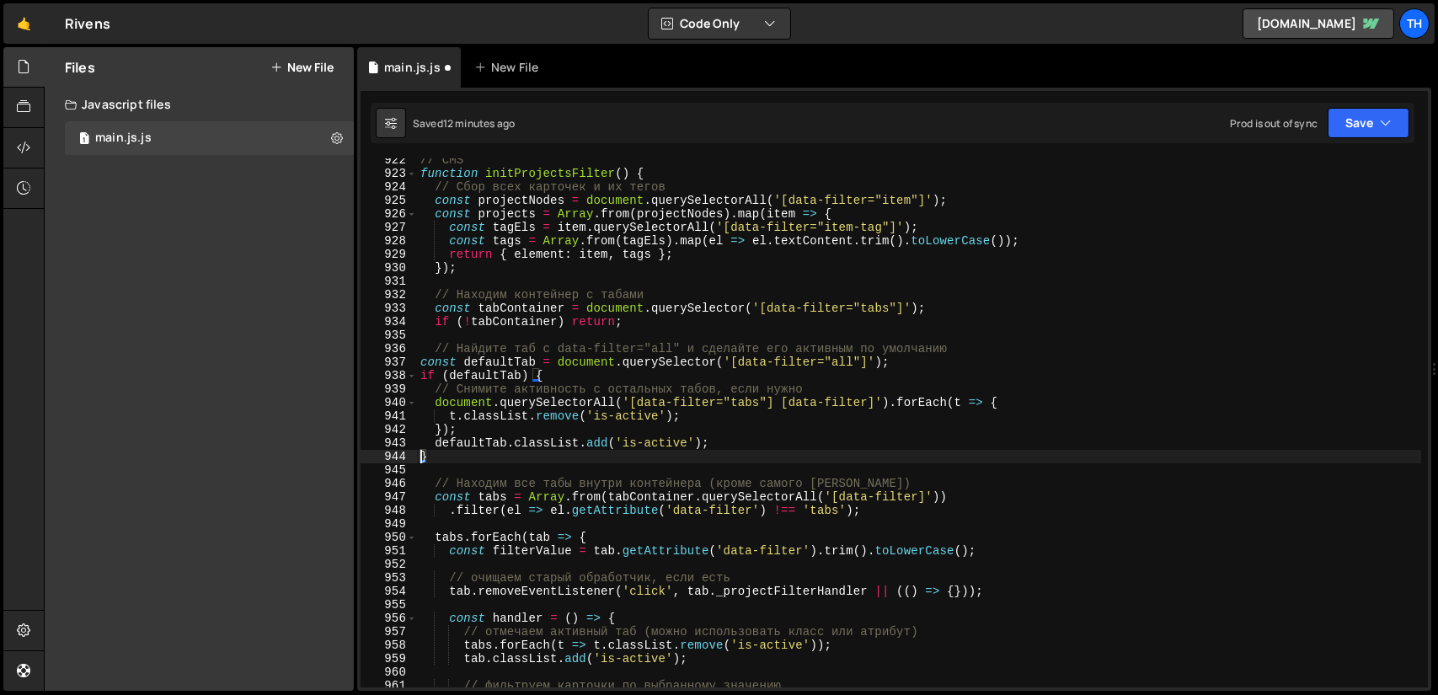
click at [418, 457] on div "// CMS function initProjectsFilter ( ) { // Сбор всех карточек и их тегов const…" at bounding box center [919, 431] width 1004 height 556
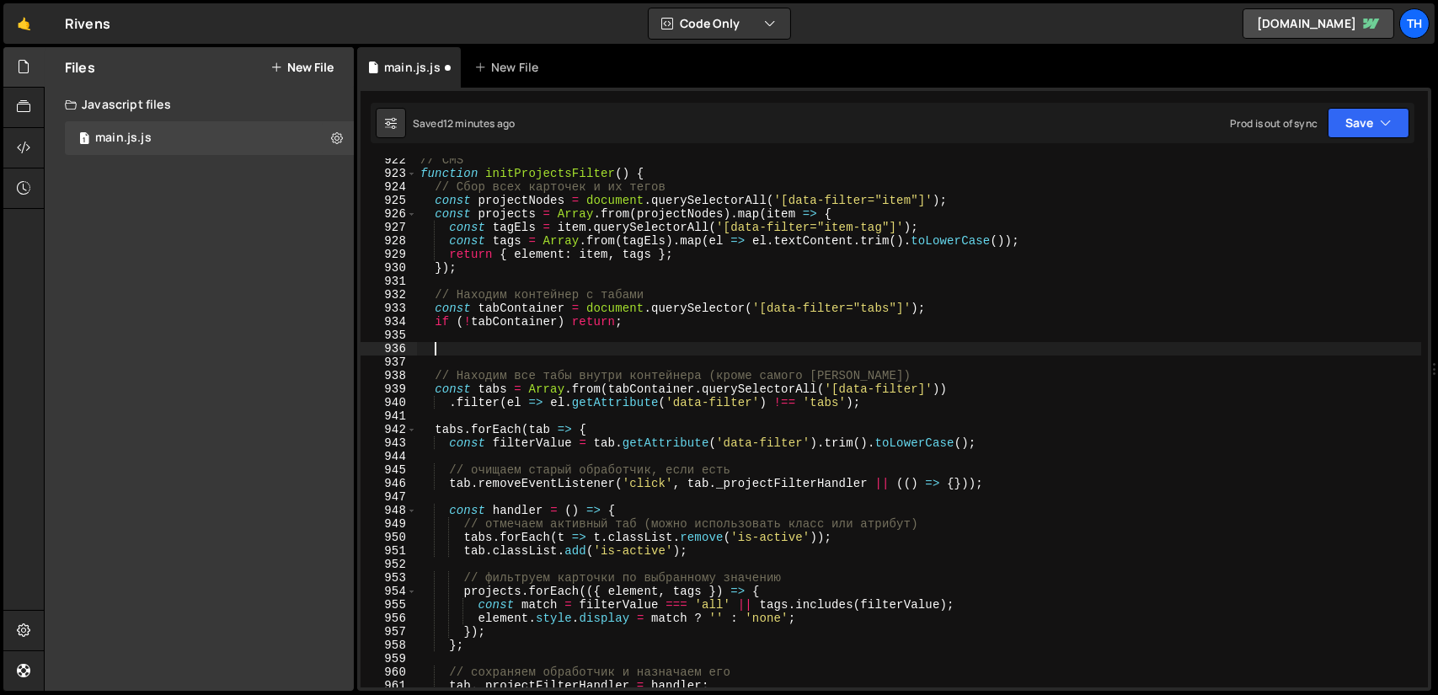
type textarea "if (!tabContainer) return;"
paste textarea "}"
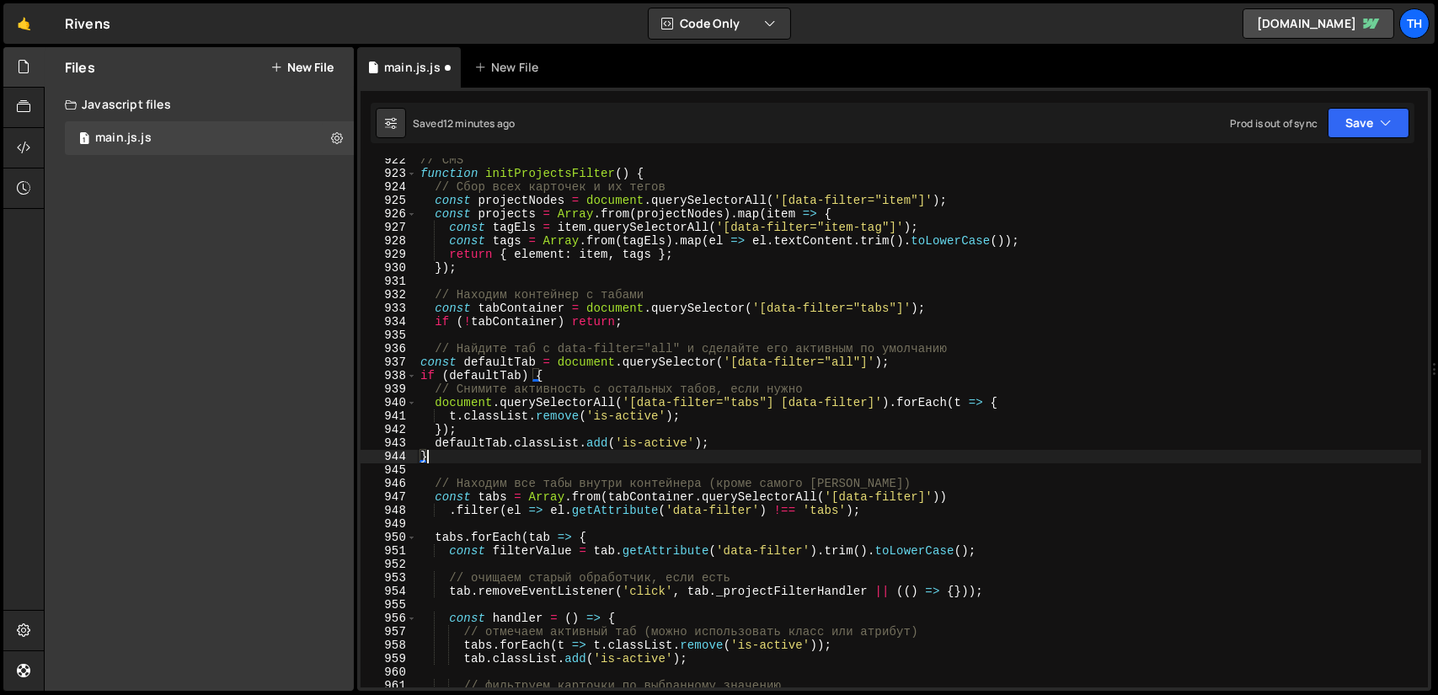
click at [420, 453] on div "// CMS function initProjectsFilter ( ) { // Сбор всех карточек и их тегов const…" at bounding box center [919, 431] width 1004 height 556
click at [1368, 118] on button "Save" at bounding box center [1369, 123] width 82 height 30
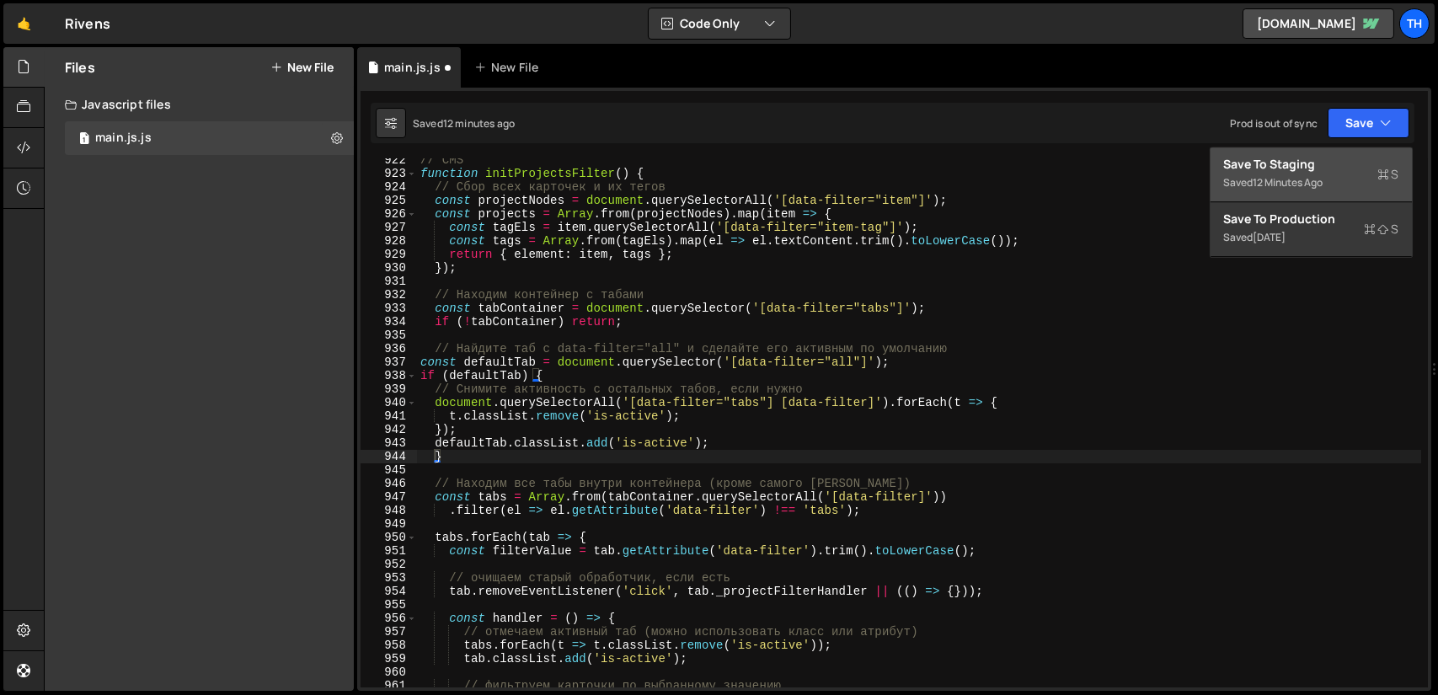
click at [1332, 162] on div "Save to Staging S" at bounding box center [1311, 164] width 175 height 17
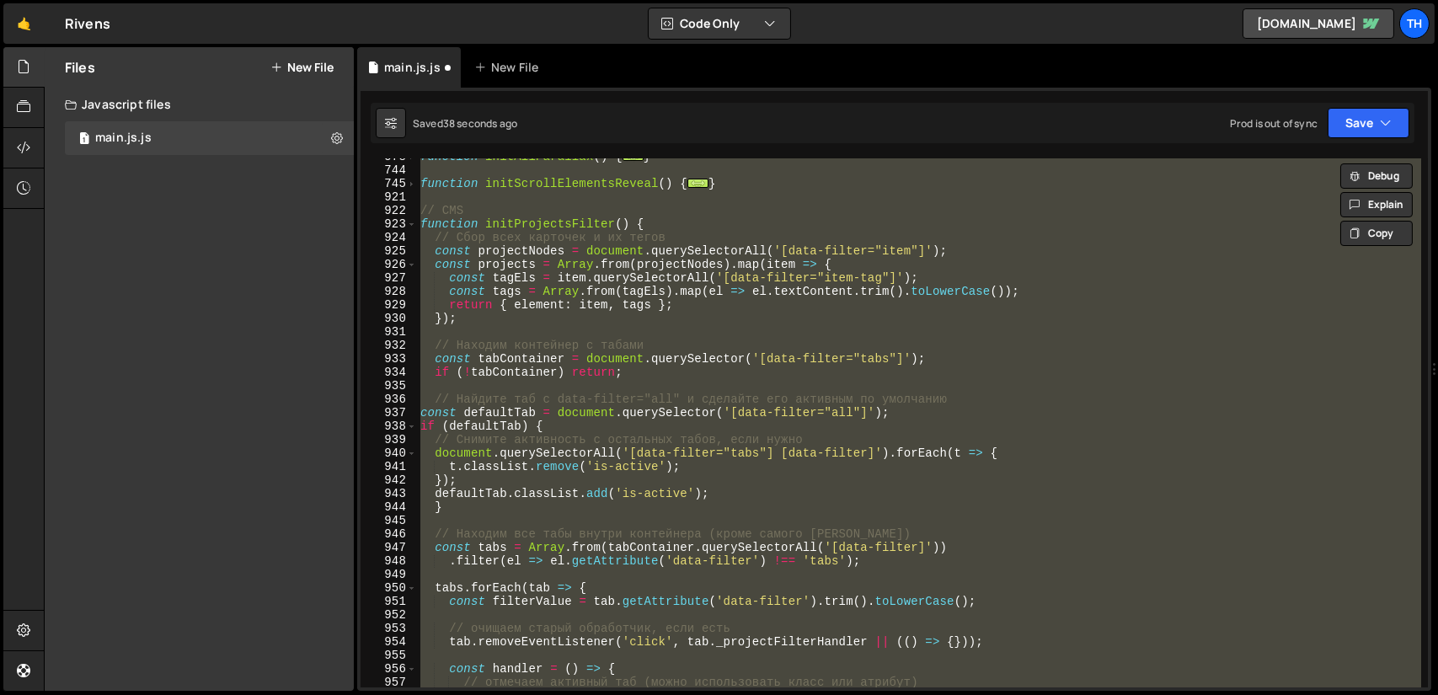
scroll to position [693, 0]
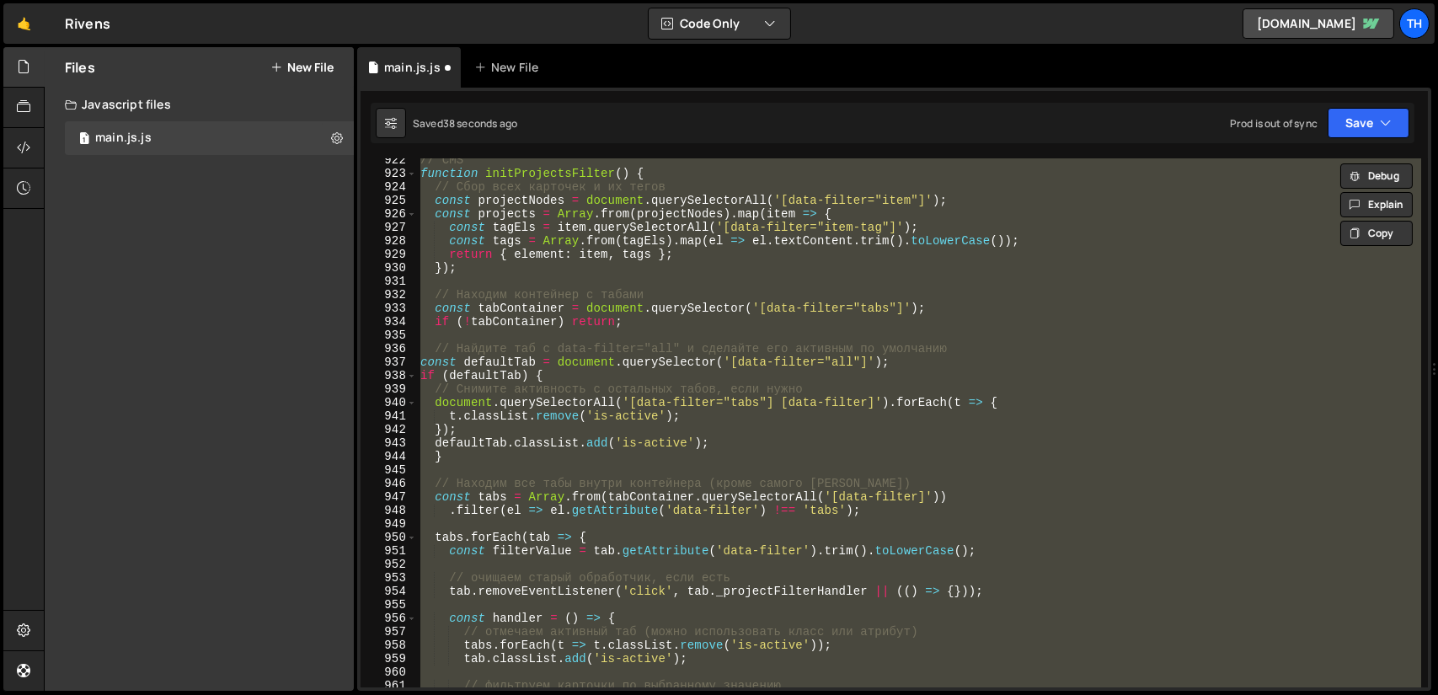
click at [613, 413] on div "// CMS function initProjectsFilter ( ) { // Сбор всех карточек и их тегов const…" at bounding box center [919, 422] width 1004 height 529
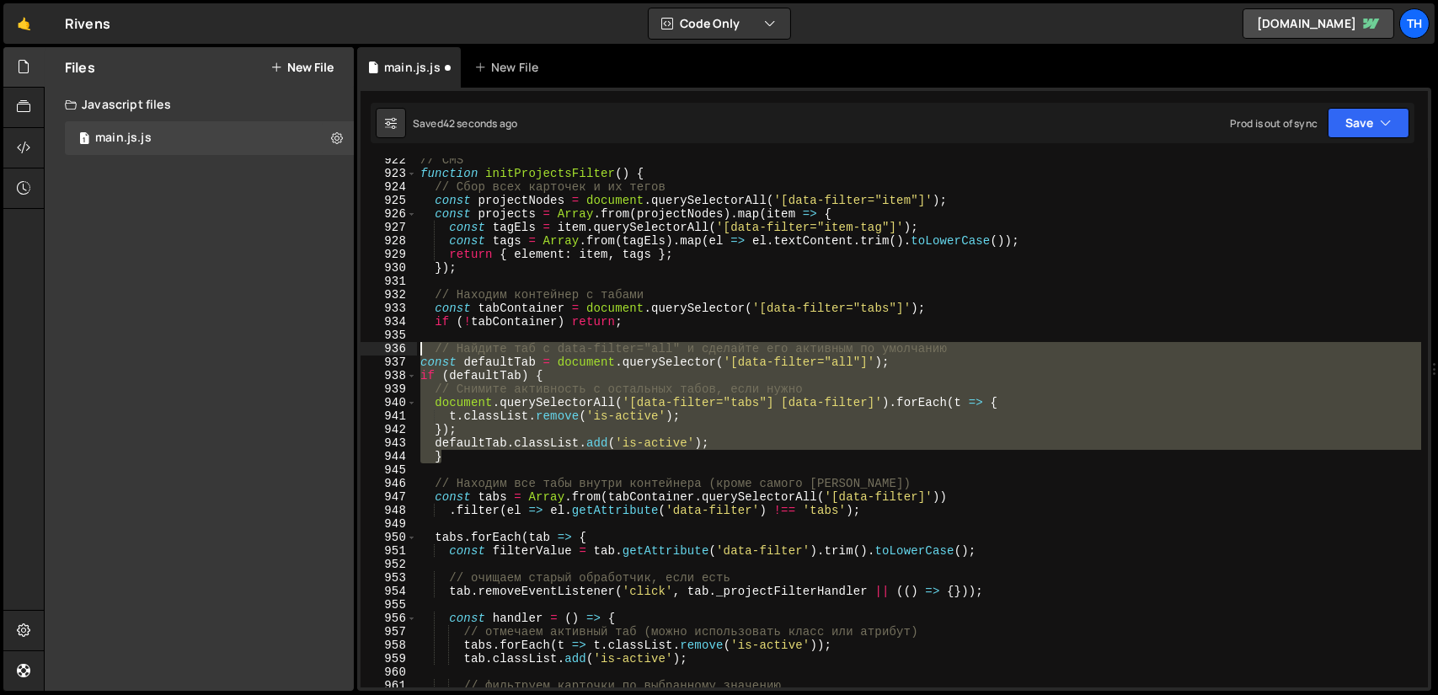
drag, startPoint x: 472, startPoint y: 453, endPoint x: 408, endPoint y: 353, distance: 119.0
click at [408, 353] on div "t.classList.remove('is-active'); 922 923 924 925 926 927 928 929 930 931 932 93…" at bounding box center [895, 422] width 1068 height 529
type textarea "// Найдите таб с data-filter="all" и сделайте его активным по умолчанию const d…"
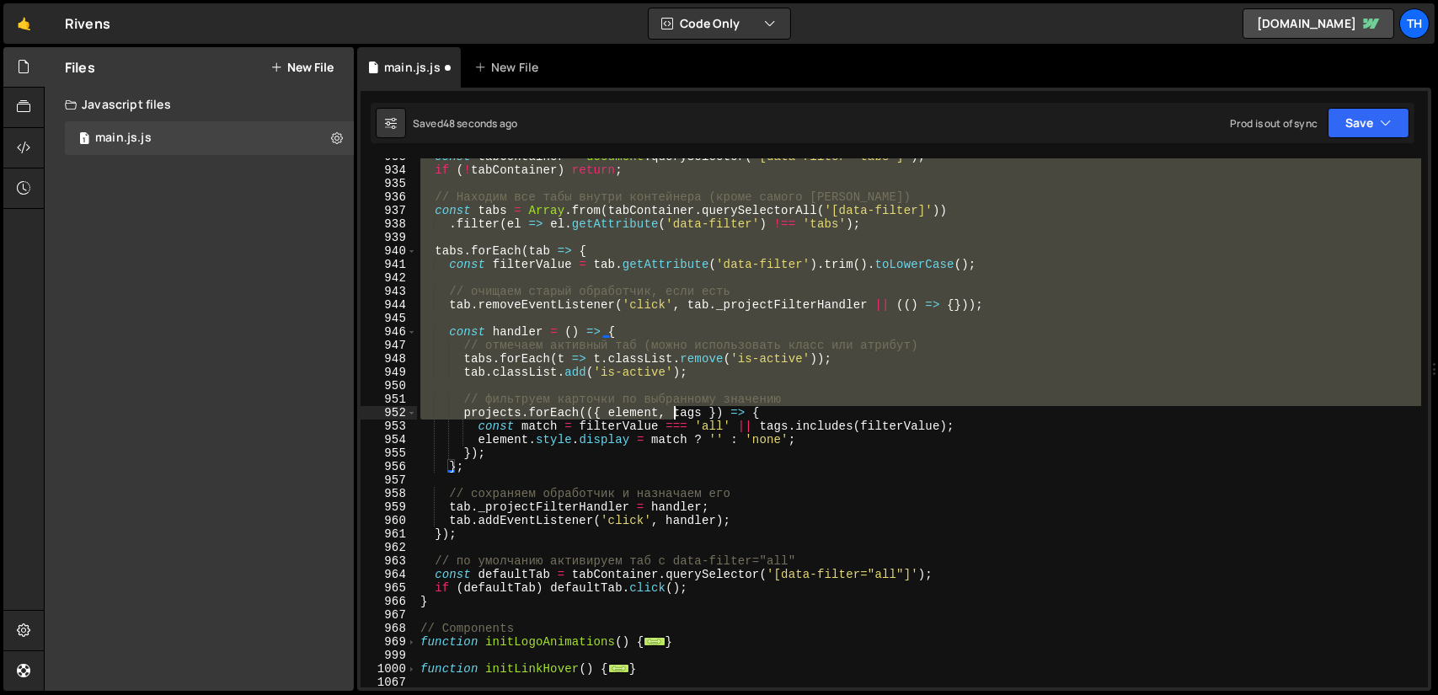
scroll to position [844, 0]
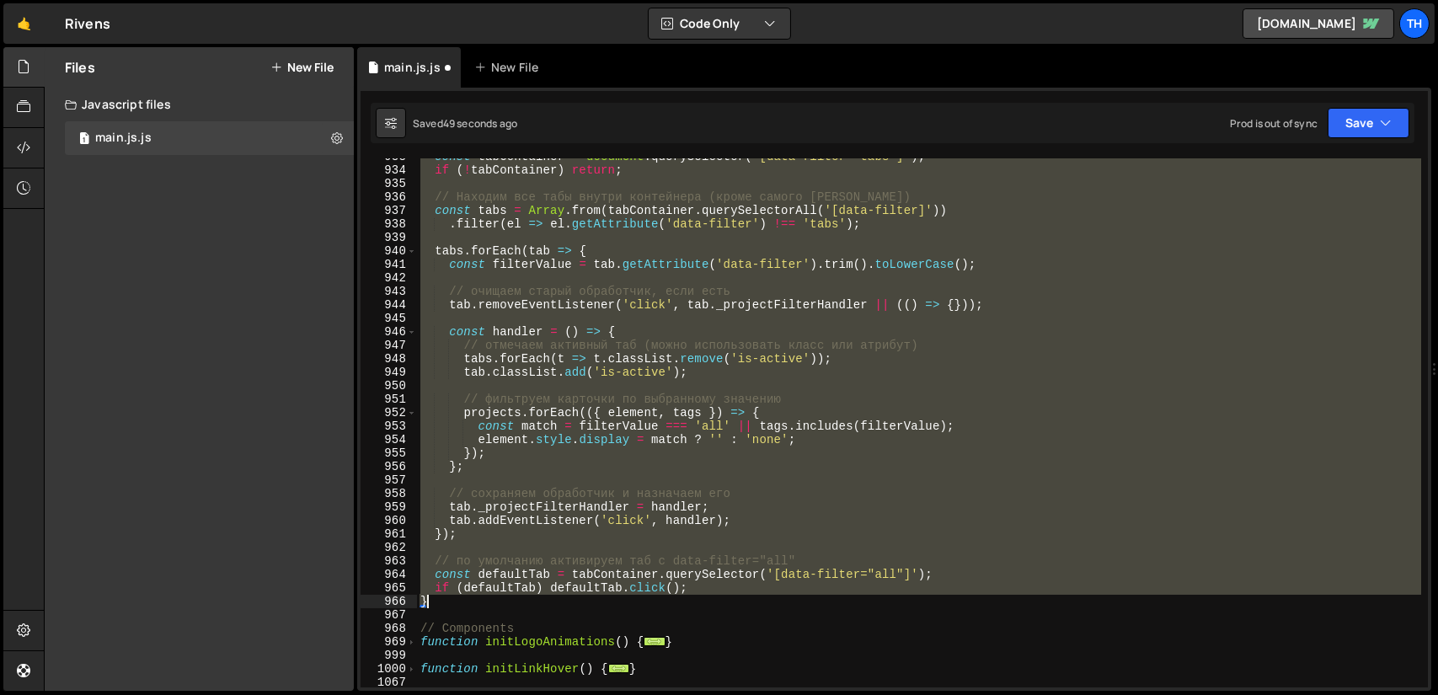
drag, startPoint x: 424, startPoint y: 173, endPoint x: 626, endPoint y: 597, distance: 470.4
click at [626, 597] on div "const tabContainer = document . querySelector ( '[data-filter="tabs"]' ) ; if (…" at bounding box center [919, 428] width 1004 height 556
click at [616, 496] on div "const tabContainer = document . querySelector ( '[data-filter="tabs"]' ) ; if (…" at bounding box center [919, 422] width 1004 height 529
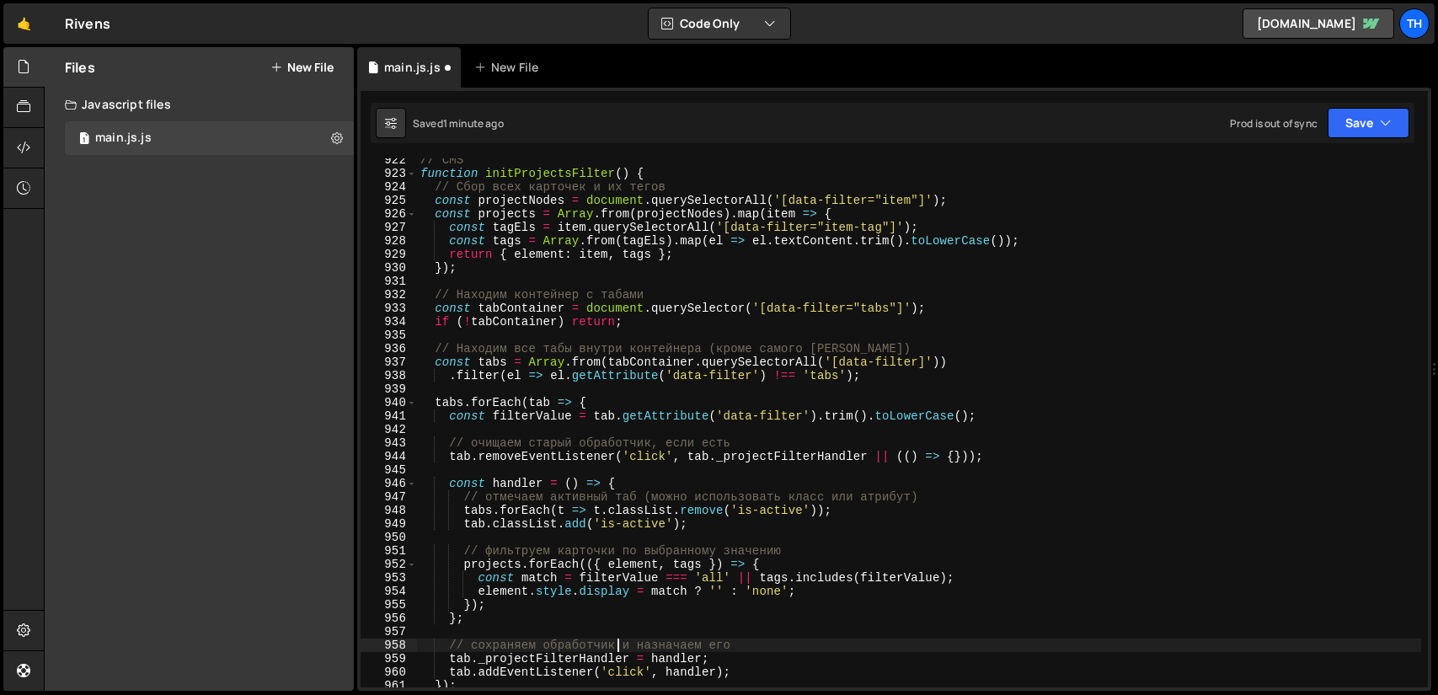
scroll to position [895, 0]
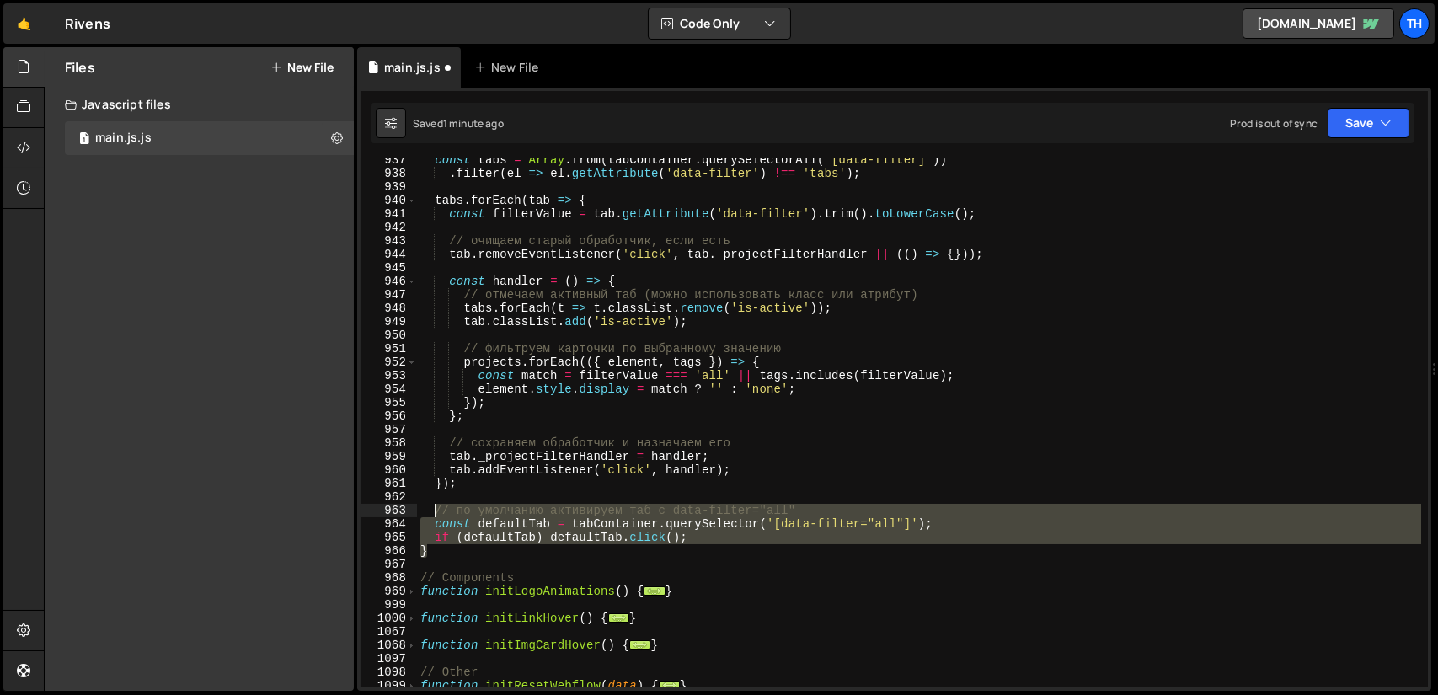
drag, startPoint x: 449, startPoint y: 547, endPoint x: 436, endPoint y: 510, distance: 39.5
click at [436, 510] on div "const tabs = Array . from ( tabContainer . querySelectorAll ( '[data-filter]' )…" at bounding box center [919, 431] width 1004 height 556
paste textarea "}"
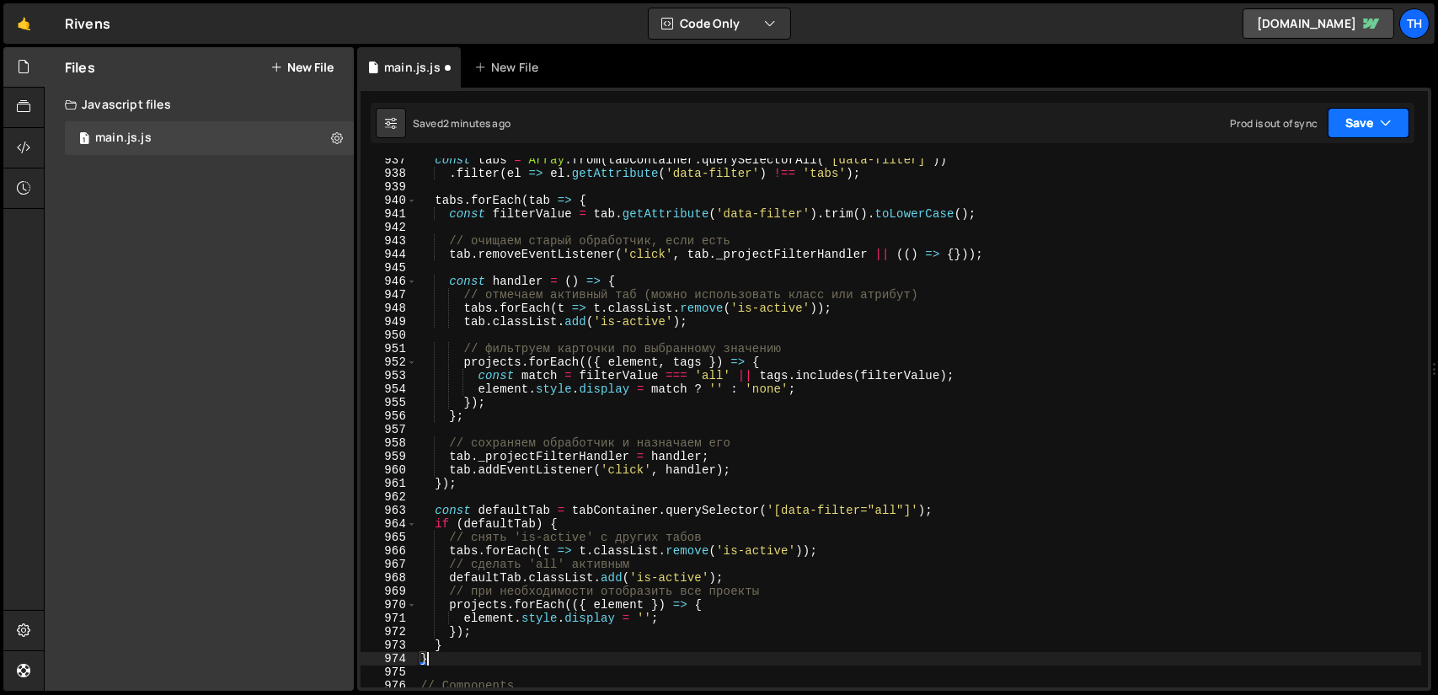
click at [1359, 122] on button "Save" at bounding box center [1369, 123] width 82 height 30
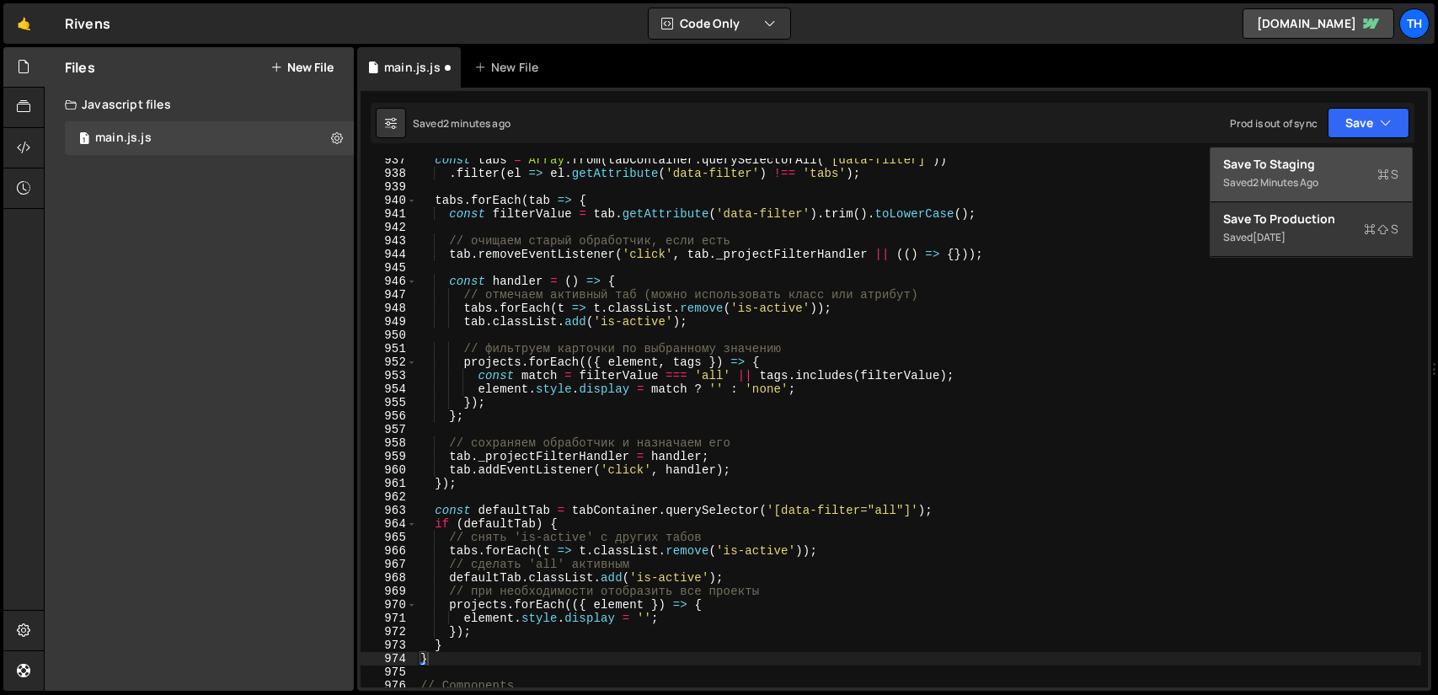
click at [1303, 163] on div "Save to Staging S" at bounding box center [1311, 164] width 175 height 17
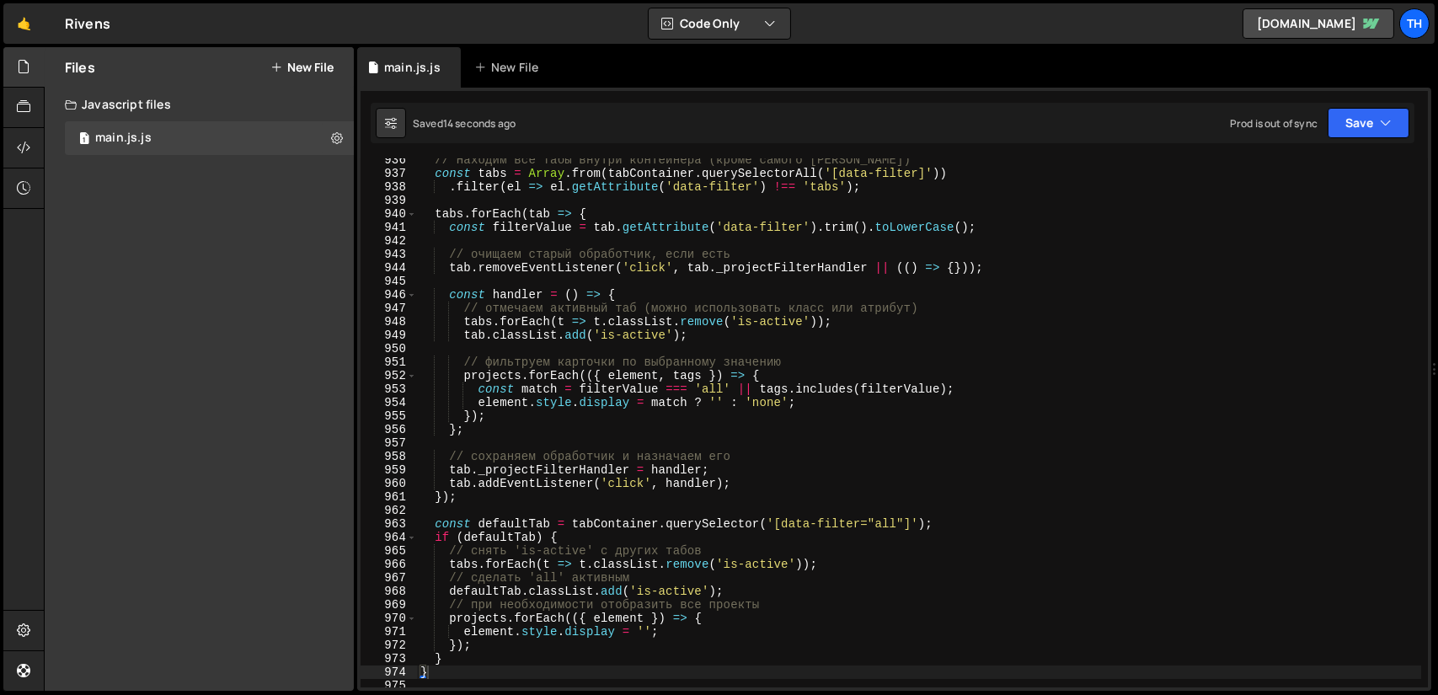
scroll to position [12675, 0]
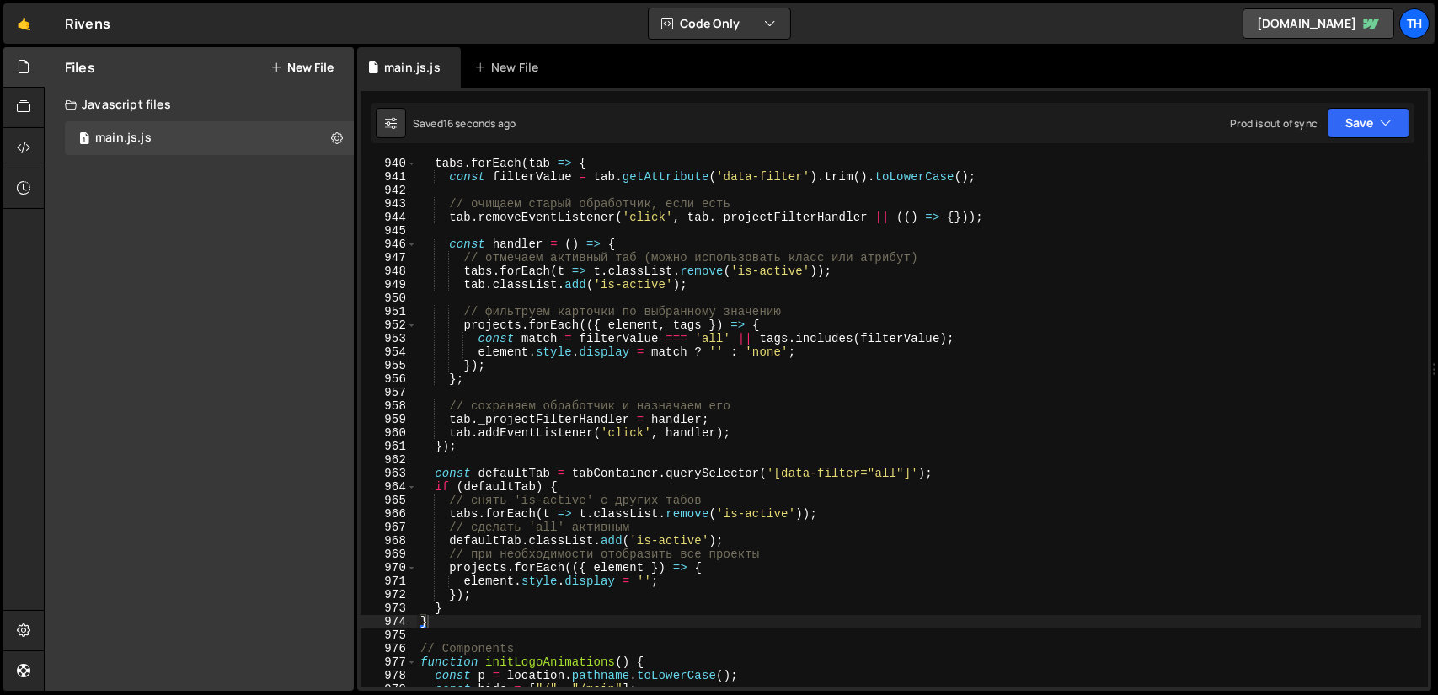
type textarea "// снять 'is-active' с других табов"
drag, startPoint x: 705, startPoint y: 499, endPoint x: 405, endPoint y: 505, distance: 300.0
click at [405, 505] on div "// снять 'is-active' с других табов 940 941 942 943 944 945 946 947 948 949 950…" at bounding box center [895, 422] width 1068 height 529
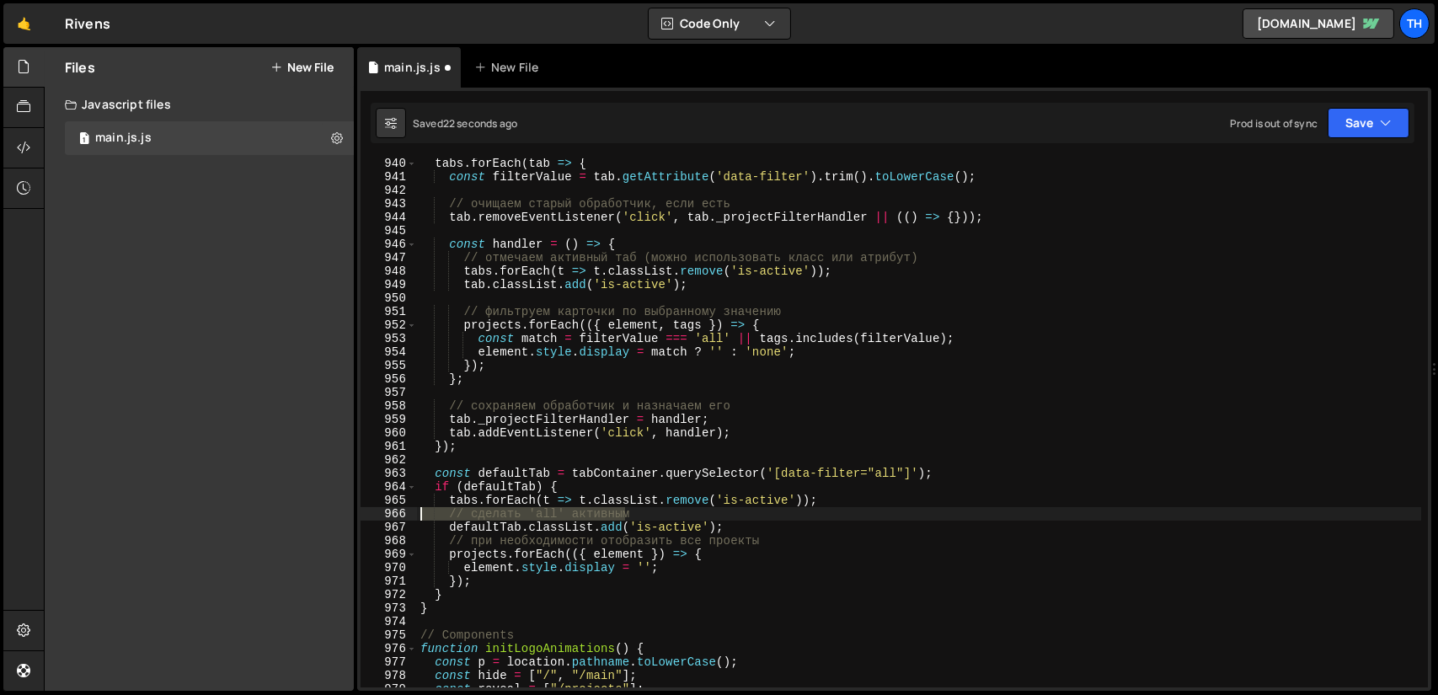
drag, startPoint x: 645, startPoint y: 513, endPoint x: 410, endPoint y: 518, distance: 234.3
click at [410, 518] on div "if (defaultTab) { 940 941 942 943 944 945 946 947 948 949 950 951 952 953 954 9…" at bounding box center [895, 422] width 1068 height 529
type textarea "// сделать 'all' активным"
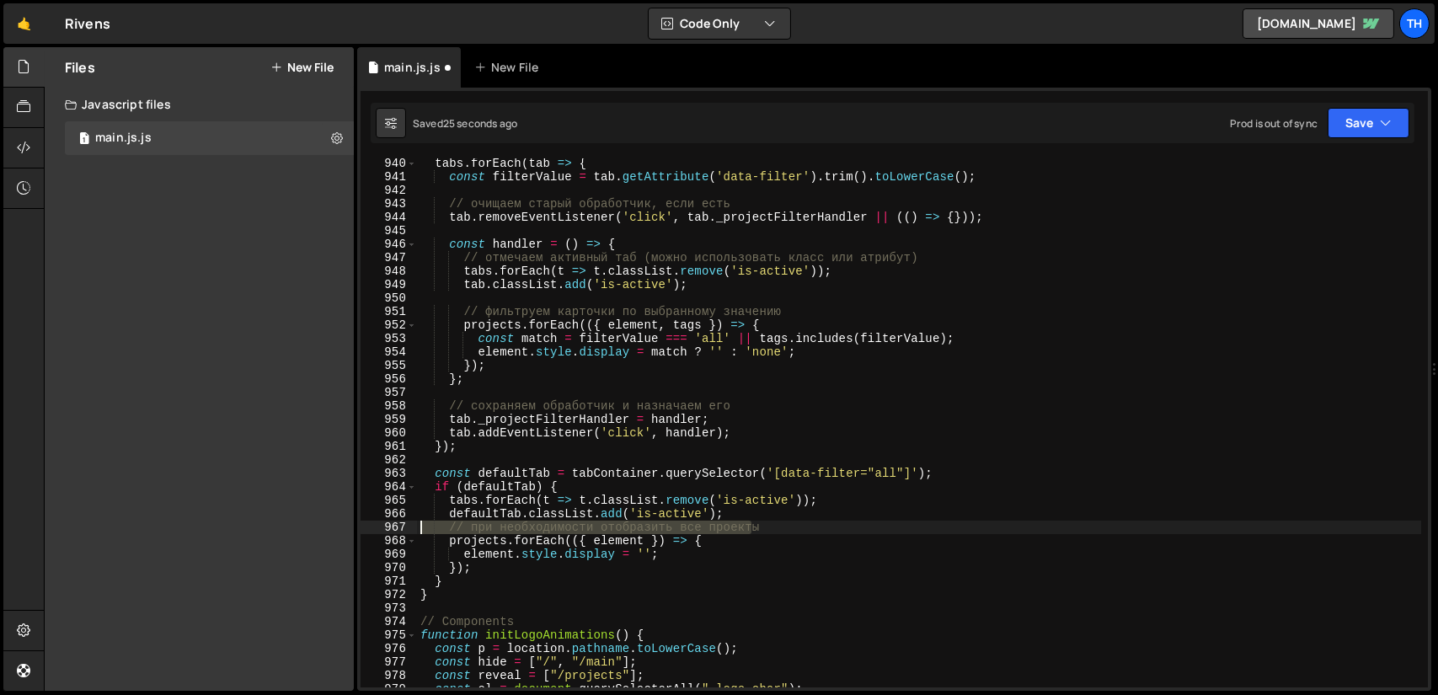
drag, startPoint x: 752, startPoint y: 530, endPoint x: 399, endPoint y: 533, distance: 353.1
click at [399, 533] on div "tabs.forEach(t => t.classList.remove('is-active')); 940 941 942 943 944 945 946…" at bounding box center [895, 422] width 1068 height 529
click at [549, 561] on div "tabs . forEach ( tab => { const filterValue = tab . getAttribute ( 'data-filter…" at bounding box center [919, 435] width 1004 height 556
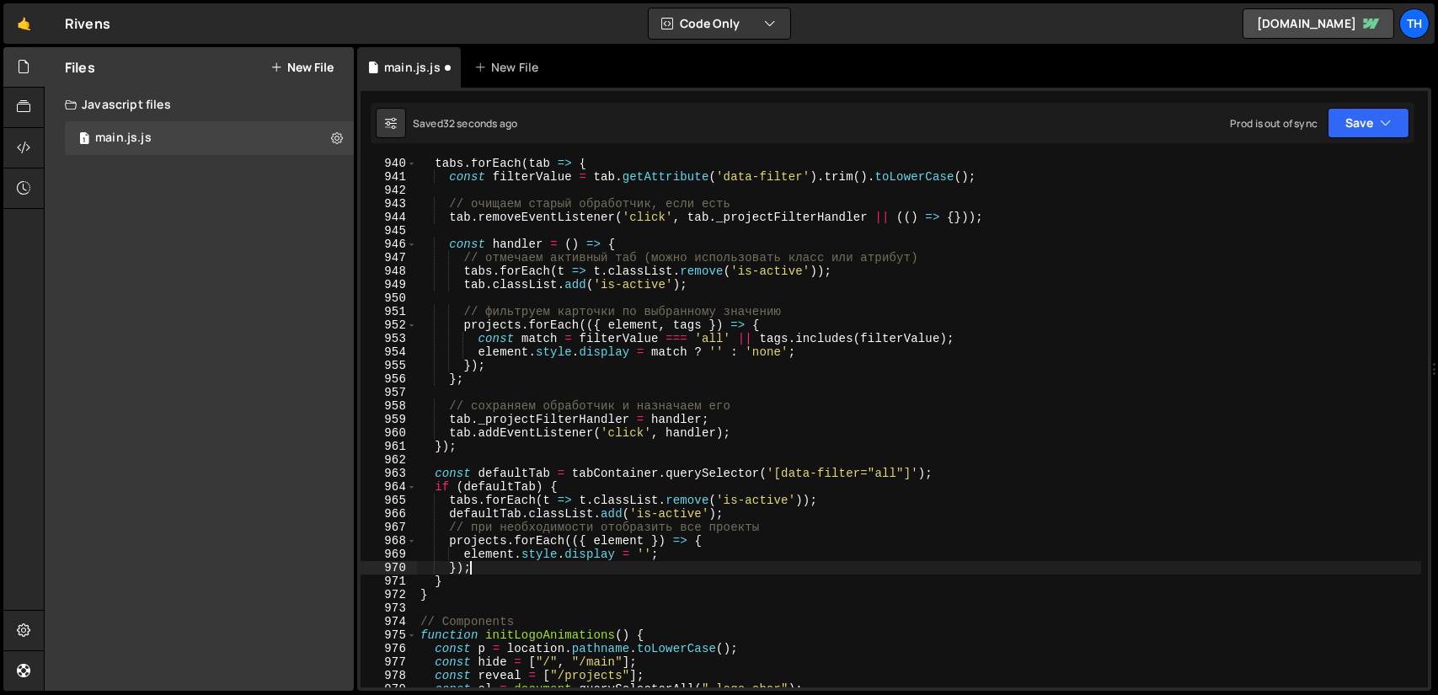
drag, startPoint x: 501, startPoint y: 567, endPoint x: 590, endPoint y: 569, distance: 89.3
click at [590, 569] on div "tabs . forEach ( tab => { const filterValue = tab . getAttribute ( 'data-filter…" at bounding box center [919, 435] width 1004 height 556
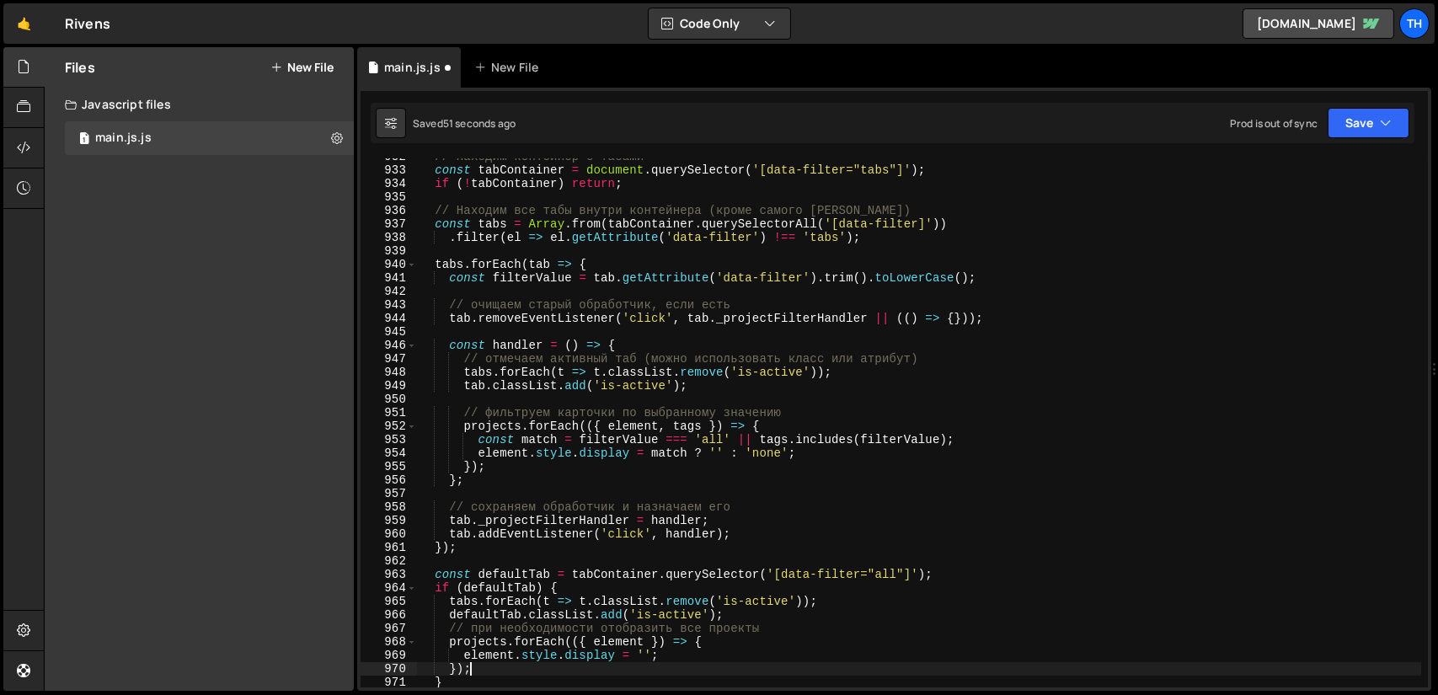
scroll to position [12625, 0]
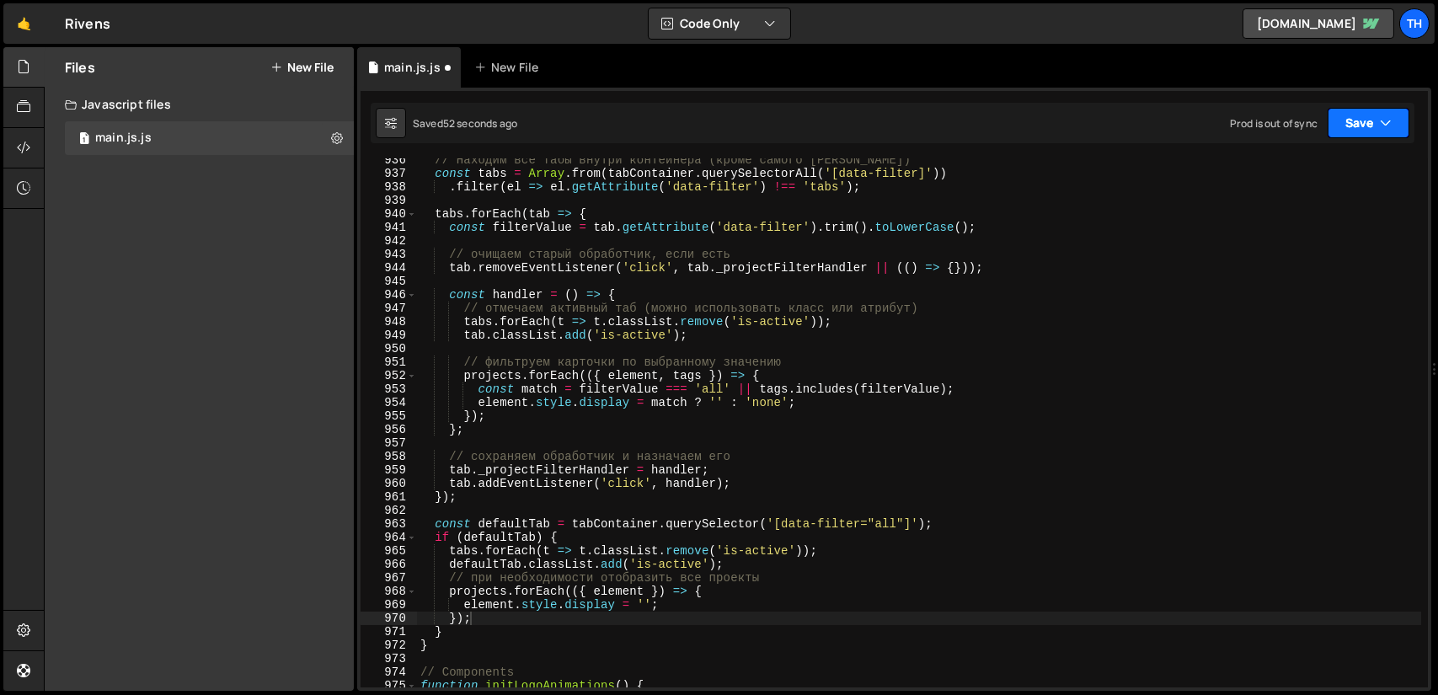
click at [1367, 126] on button "Save" at bounding box center [1369, 123] width 82 height 30
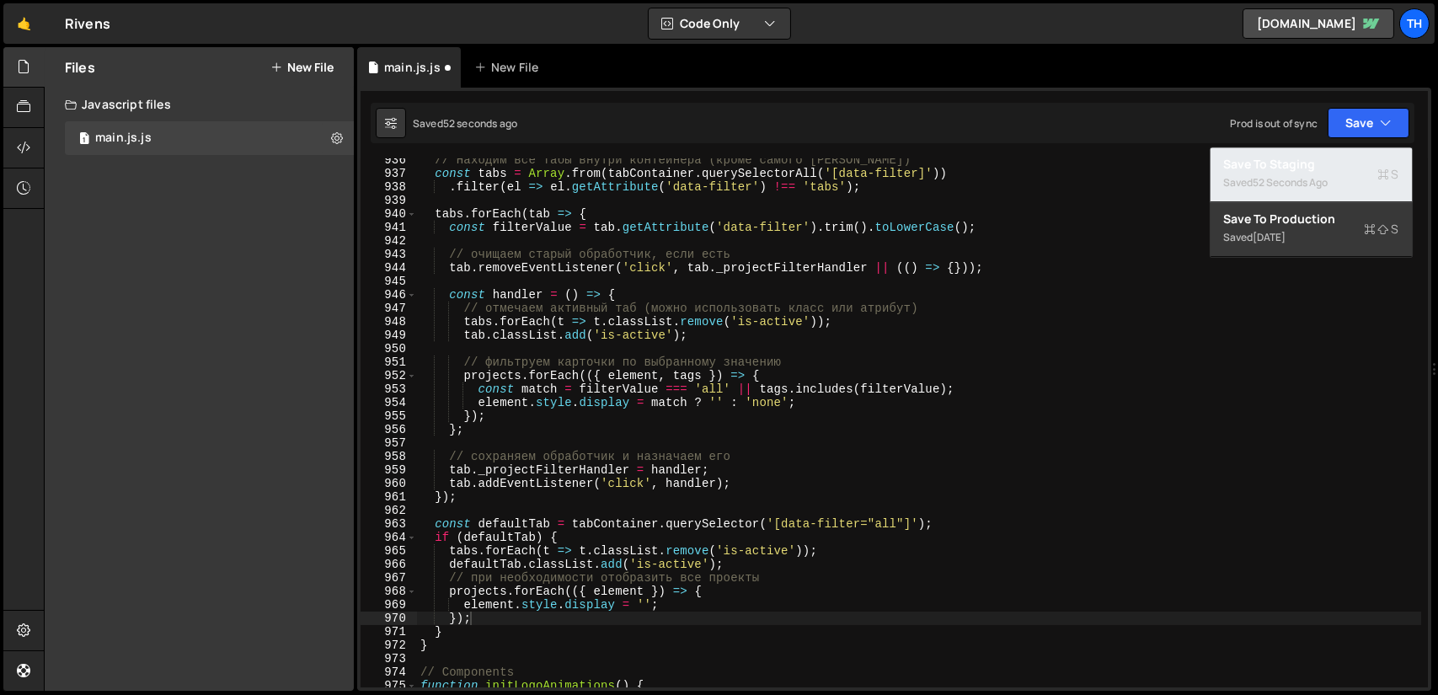
click at [1283, 175] on div "Saved 52 seconds ago" at bounding box center [1311, 183] width 175 height 20
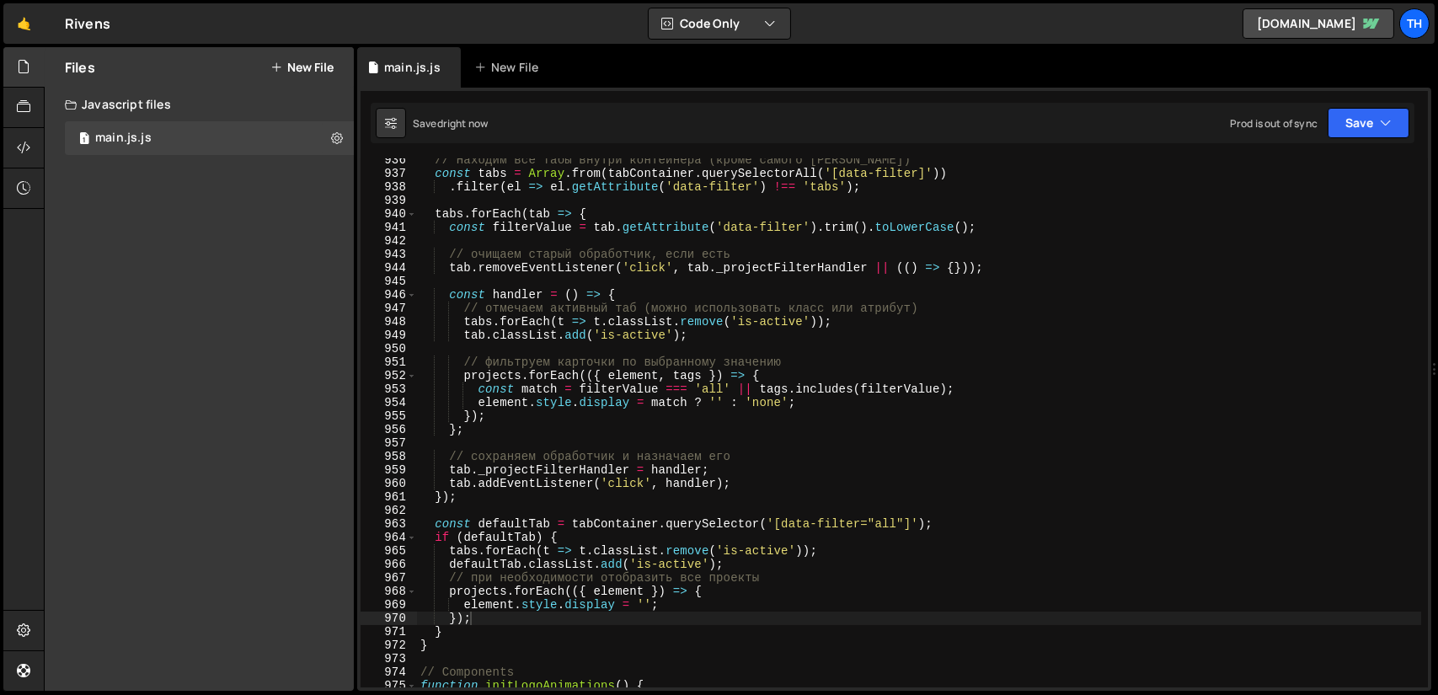
type textarea "// при необходимости отобразить все проекты"
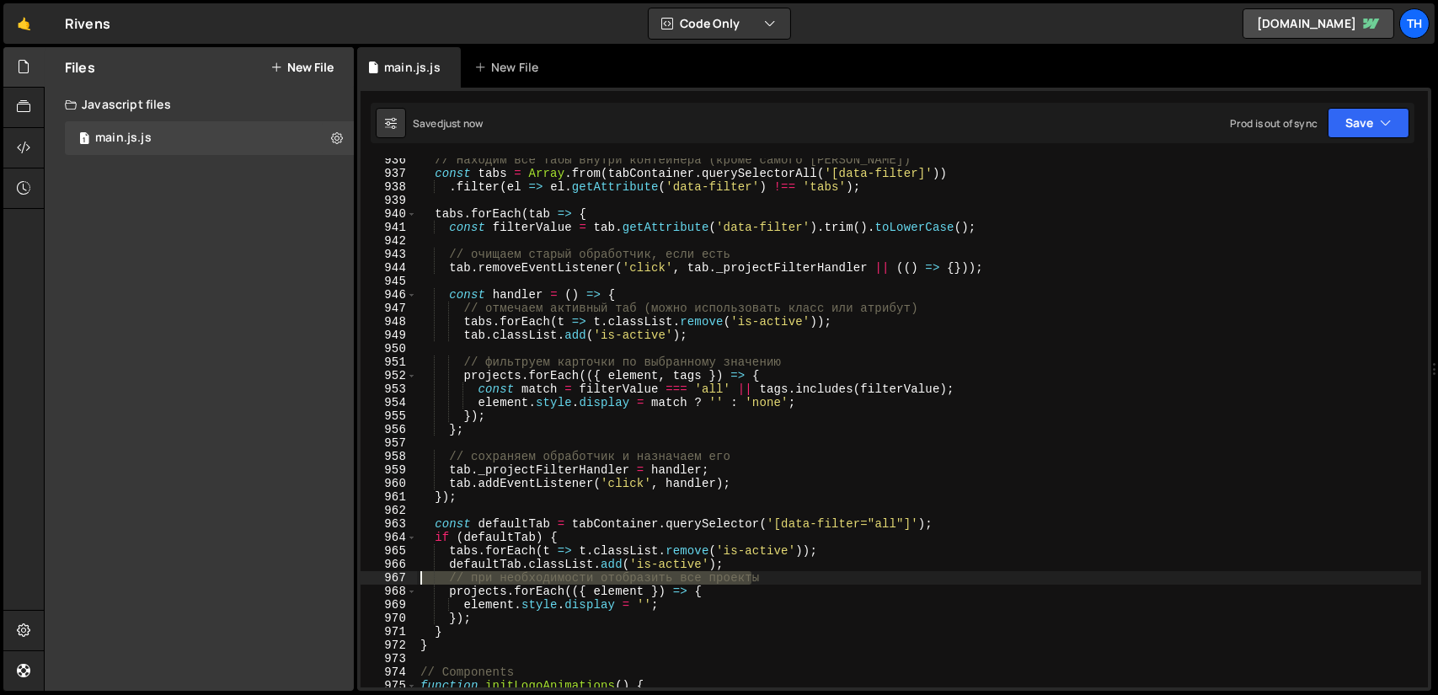
drag, startPoint x: 767, startPoint y: 579, endPoint x: 409, endPoint y: 580, distance: 358.1
click at [409, 580] on div "// при необходимости отобразить все проекты 936 937 938 939 940 941 942 943 944…" at bounding box center [895, 422] width 1068 height 529
type textarea "defaultTab.classList.add('is-active');"
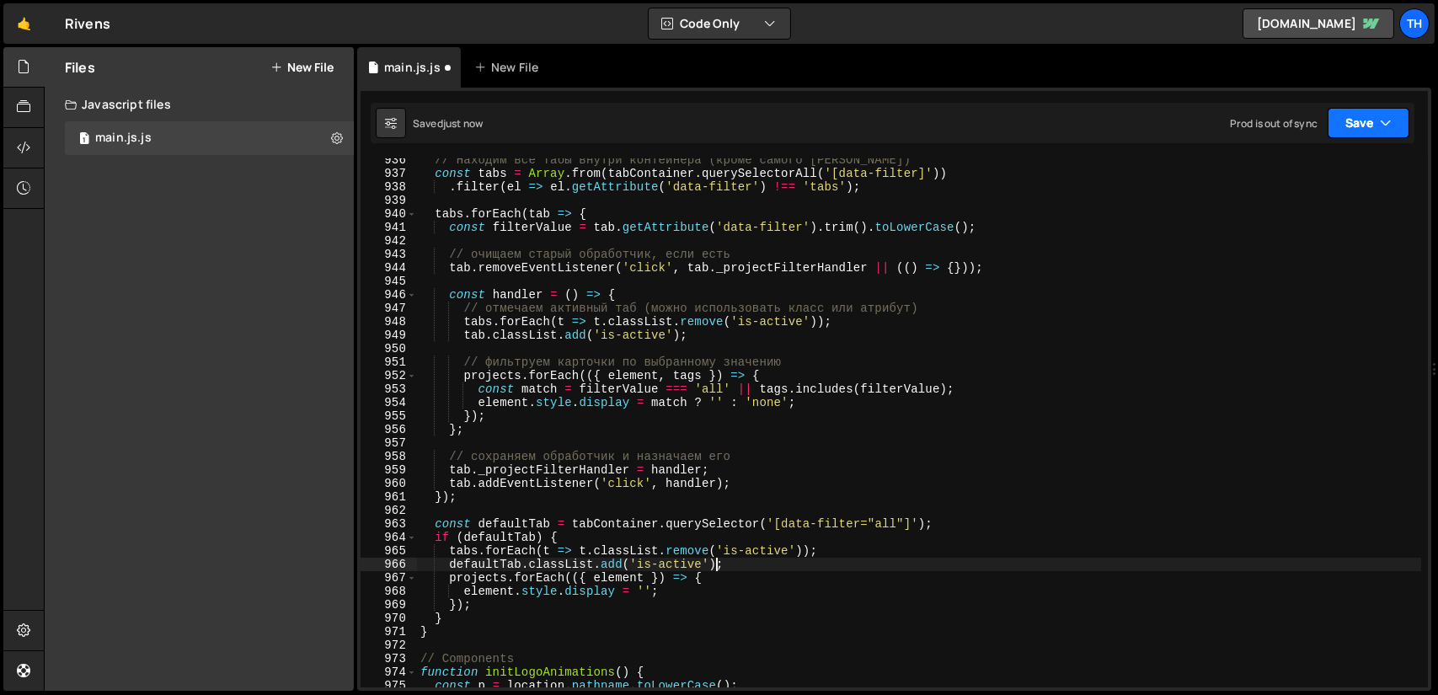
drag, startPoint x: 1364, startPoint y: 127, endPoint x: 1349, endPoint y: 137, distance: 18.2
click at [1365, 127] on button "Save" at bounding box center [1369, 123] width 82 height 30
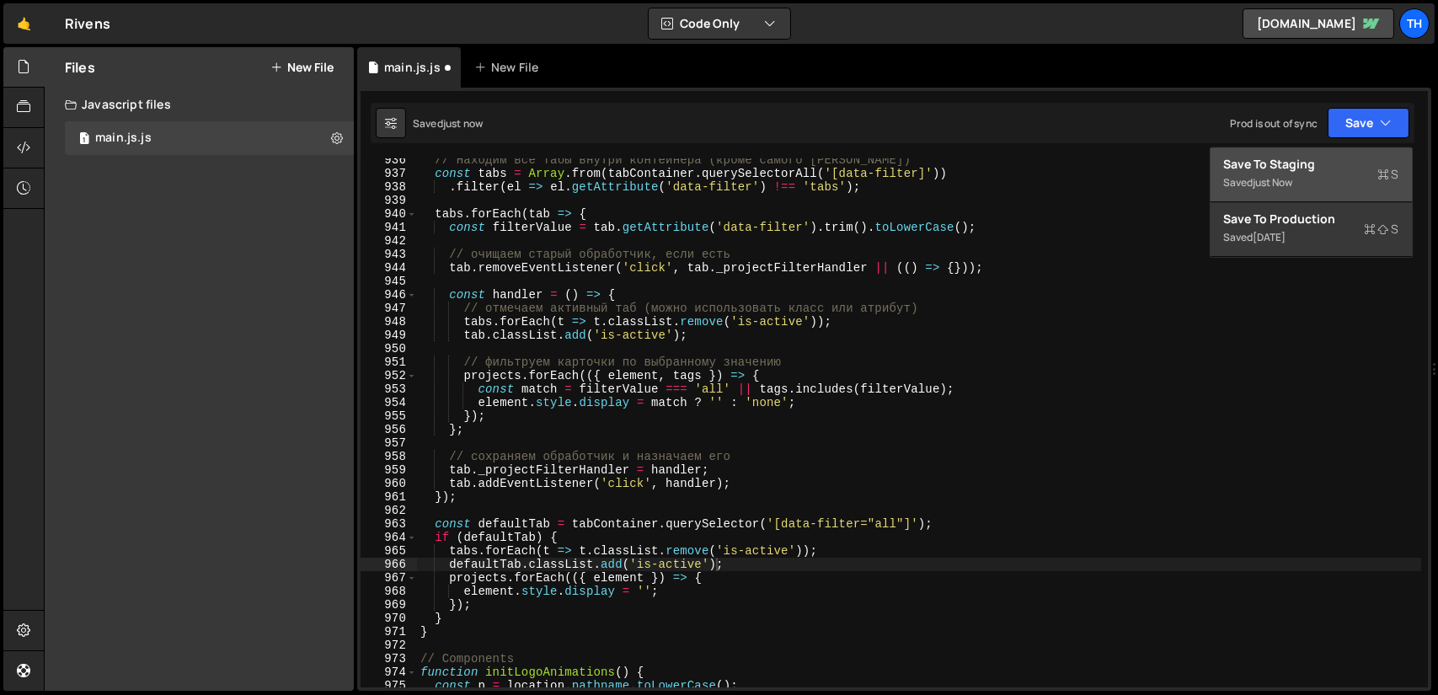
click at [1304, 159] on div "Save to Staging S" at bounding box center [1311, 164] width 175 height 17
